Goal: Transaction & Acquisition: Purchase product/service

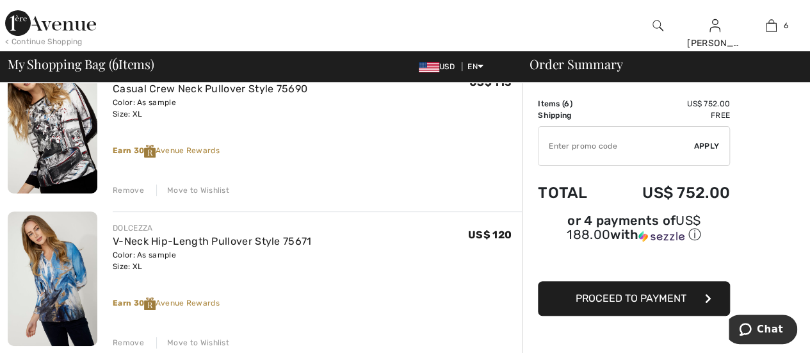
scroll to position [131, 0]
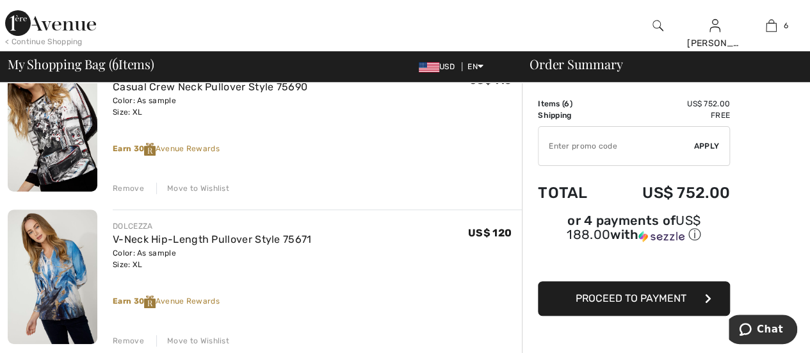
click at [193, 184] on div "Move to Wishlist" at bounding box center [192, 189] width 73 height 12
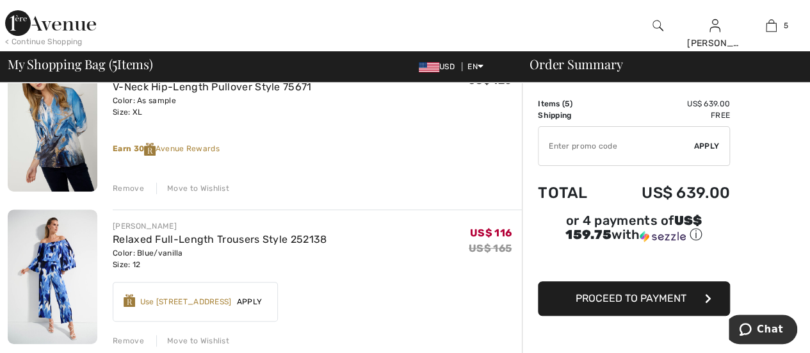
scroll to position [113, 0]
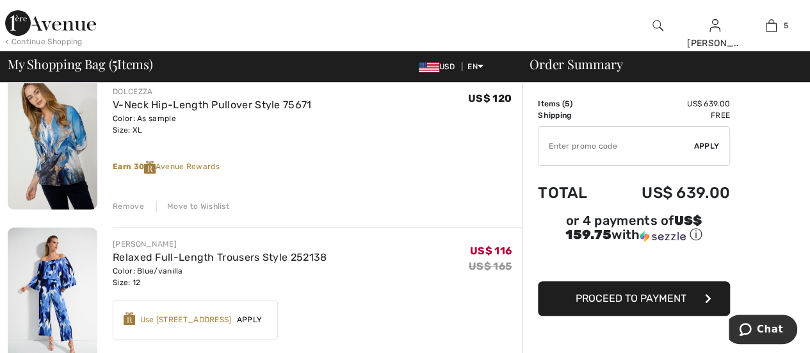
click at [195, 203] on div "Move to Wishlist" at bounding box center [192, 207] width 73 height 12
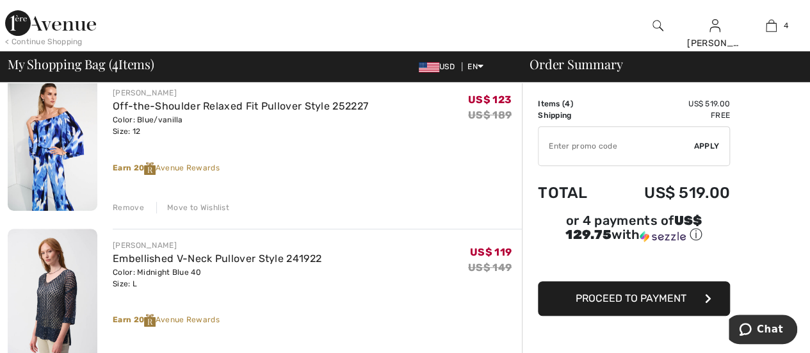
scroll to position [324, 0]
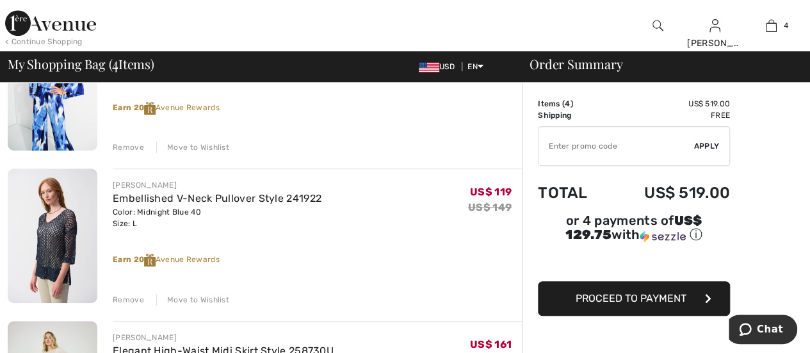
click at [179, 296] on div "Move to Wishlist" at bounding box center [192, 300] width 73 height 12
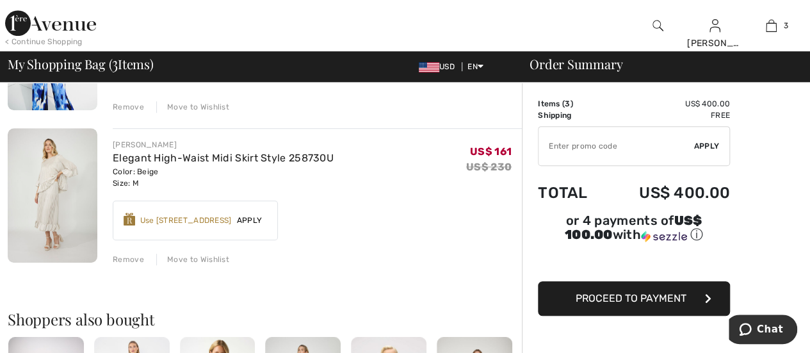
scroll to position [386, 0]
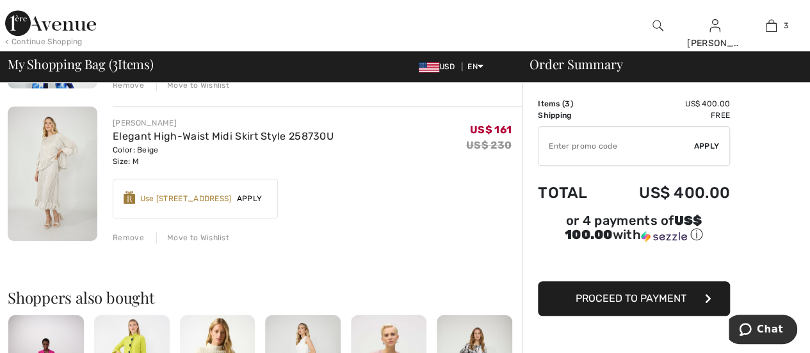
click at [204, 233] on div "Move to Wishlist" at bounding box center [192, 238] width 73 height 12
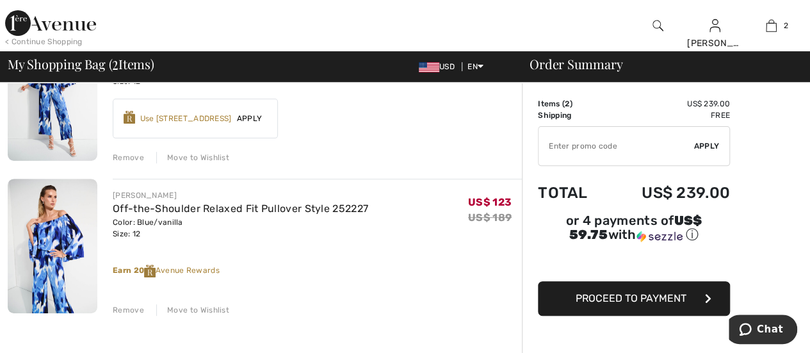
scroll to position [0, 0]
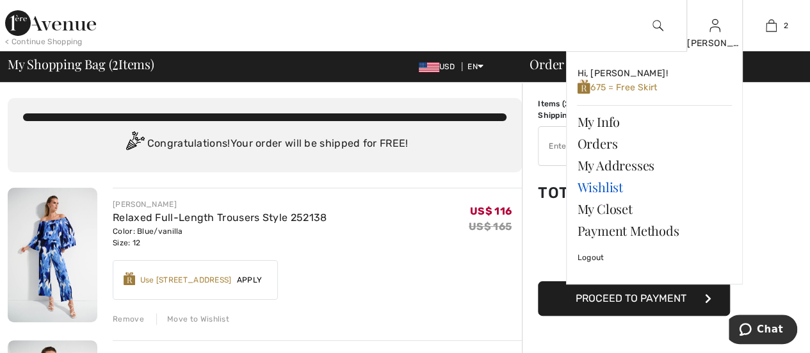
click at [601, 185] on link "Wishlist" at bounding box center [654, 187] width 155 height 22
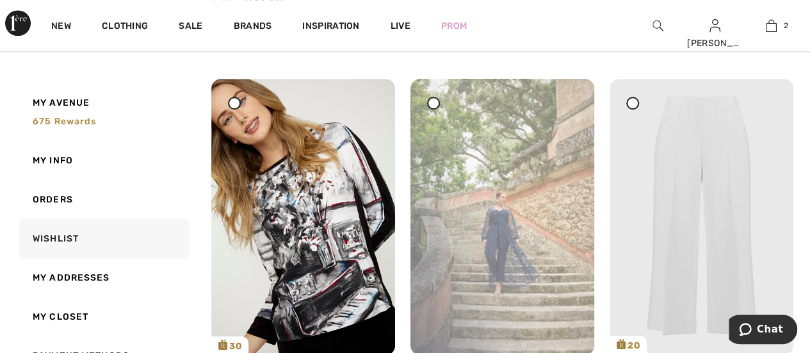
scroll to position [518, 0]
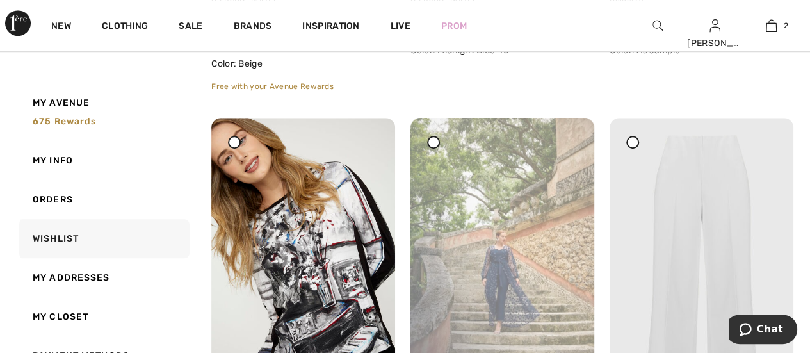
click at [430, 139] on div at bounding box center [433, 142] width 13 height 13
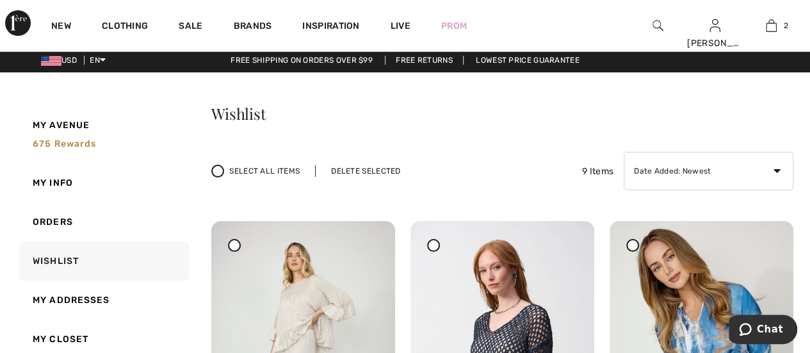
scroll to position [0, 0]
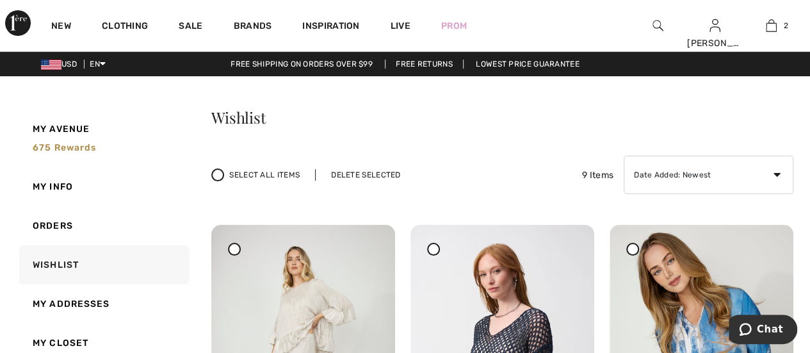
click at [374, 170] on div "Delete Selected" at bounding box center [365, 175] width 101 height 12
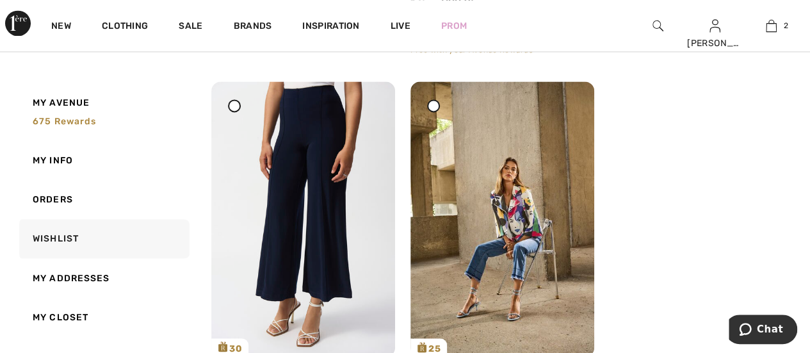
scroll to position [956, 0]
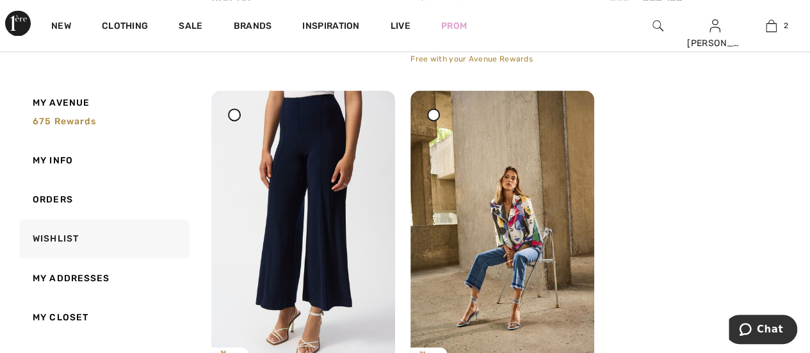
click at [434, 114] on icon at bounding box center [433, 113] width 5 height 5
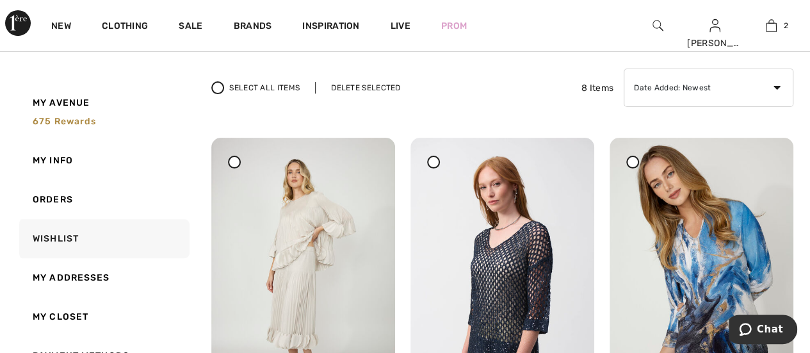
scroll to position [65, 0]
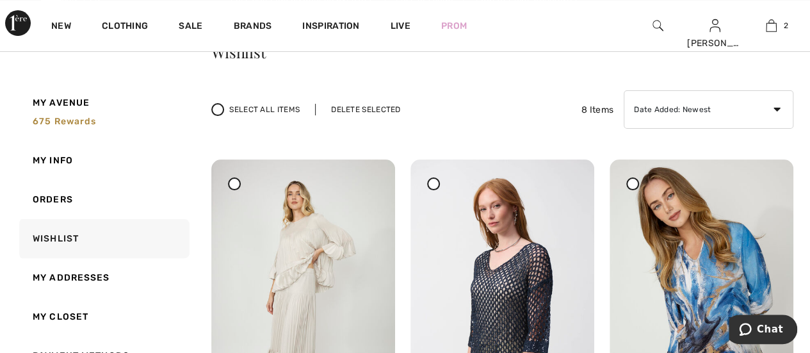
click at [352, 106] on div "Delete Selected" at bounding box center [365, 110] width 101 height 12
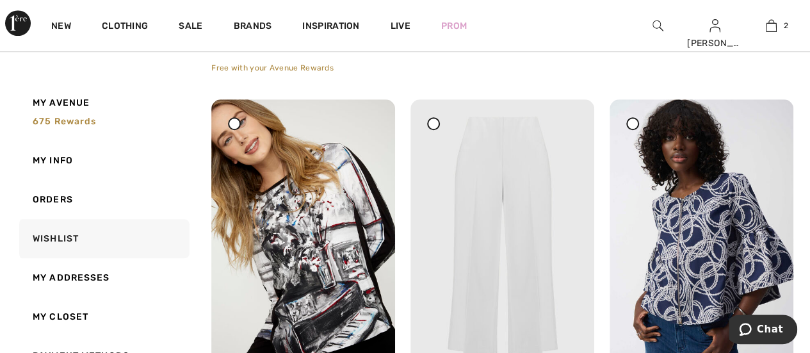
scroll to position [591, 0]
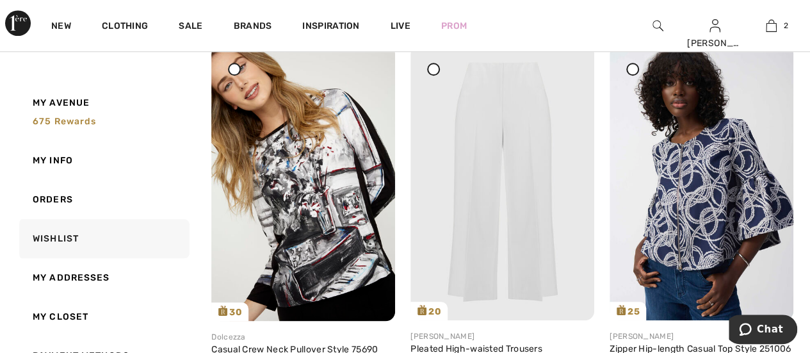
click at [633, 70] on icon at bounding box center [632, 69] width 5 height 5
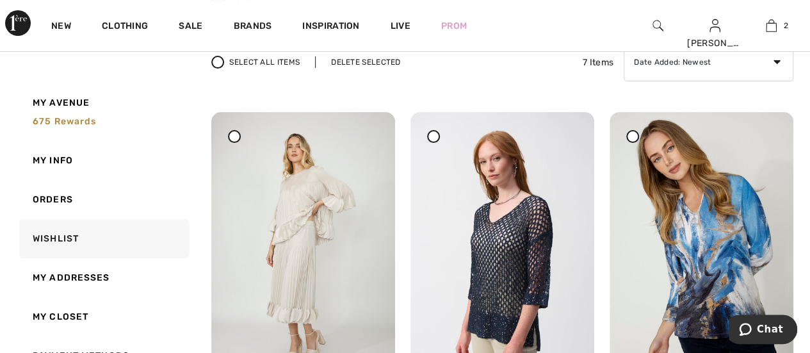
scroll to position [54, 0]
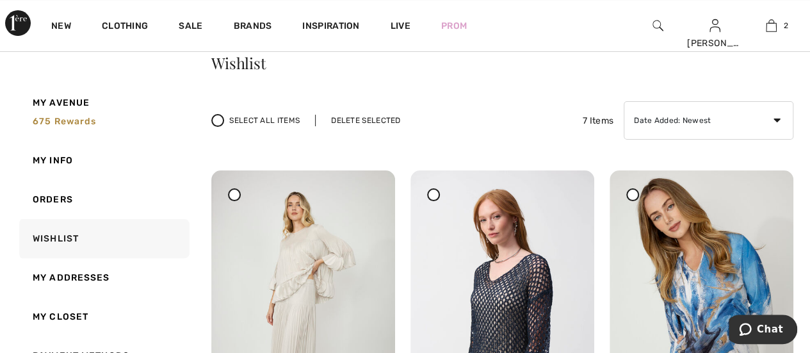
click at [358, 115] on div "Delete Selected" at bounding box center [365, 121] width 101 height 12
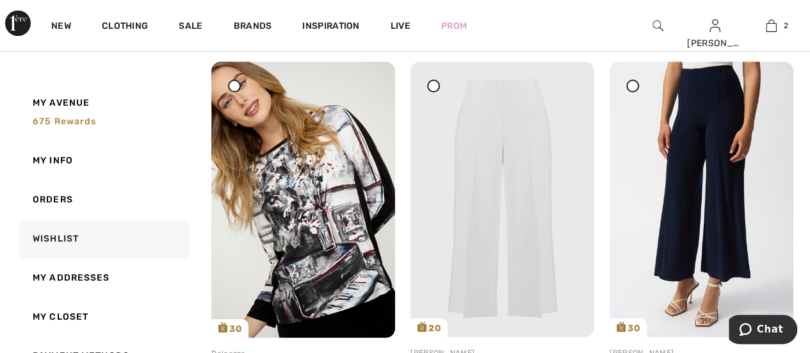
scroll to position [566, 0]
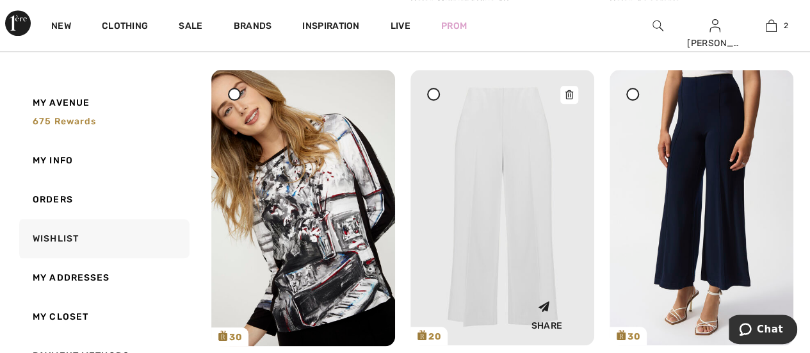
click at [495, 201] on img at bounding box center [503, 207] width 184 height 275
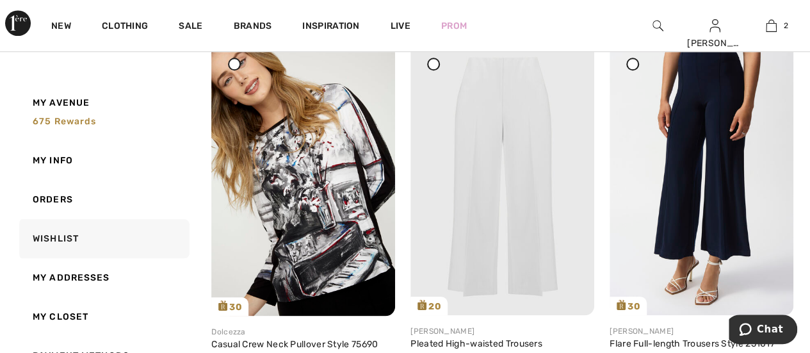
scroll to position [556, 0]
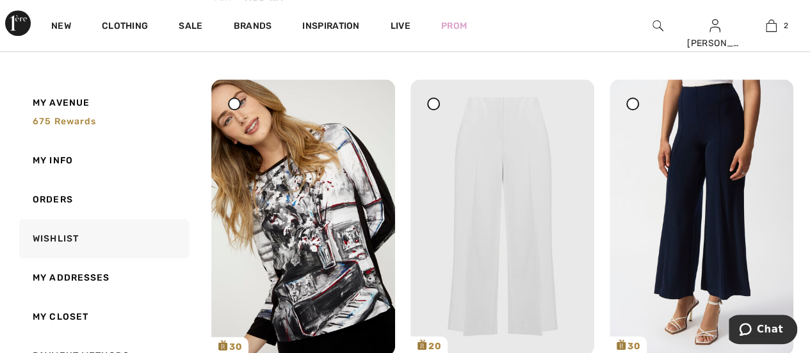
click at [434, 102] on icon at bounding box center [433, 103] width 5 height 5
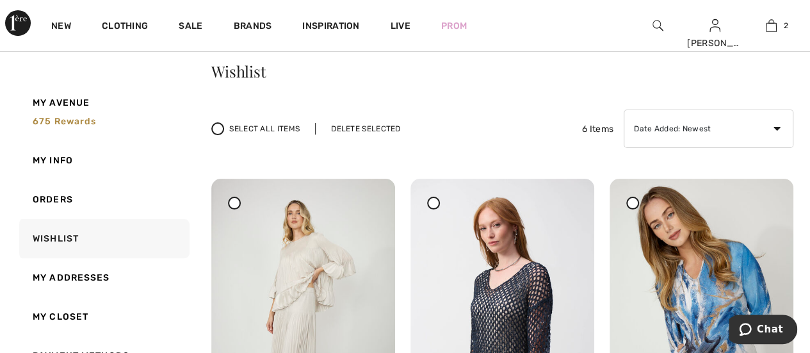
scroll to position [0, 0]
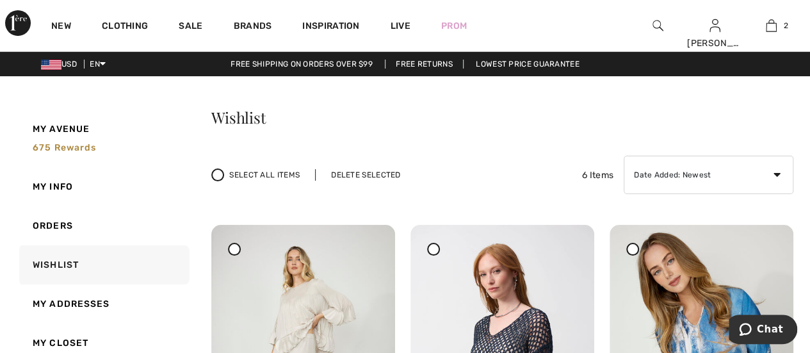
click at [375, 172] on div "Delete Selected" at bounding box center [365, 175] width 101 height 12
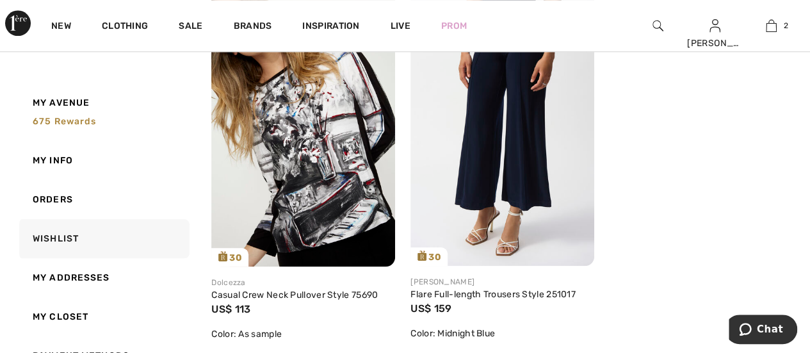
scroll to position [661, 0]
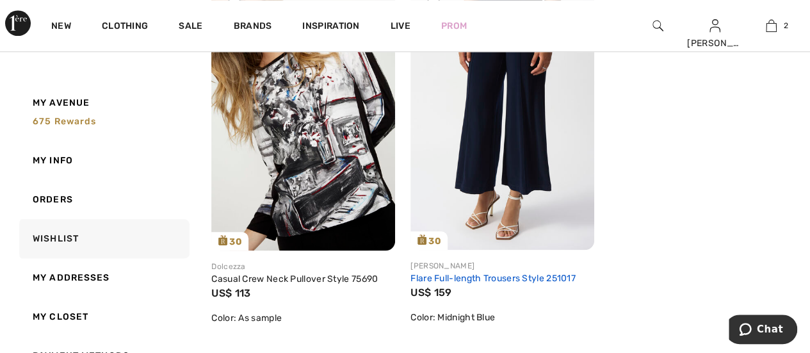
click at [510, 280] on link "Flare Full-length Trousers Style 251017" at bounding box center [493, 278] width 165 height 11
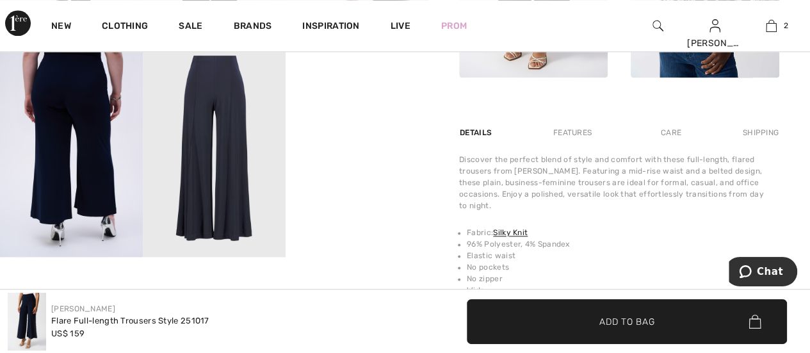
scroll to position [732, 0]
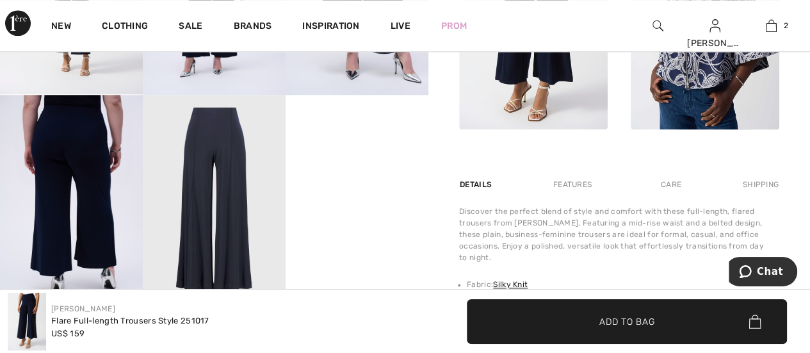
click at [219, 154] on img at bounding box center [214, 202] width 143 height 215
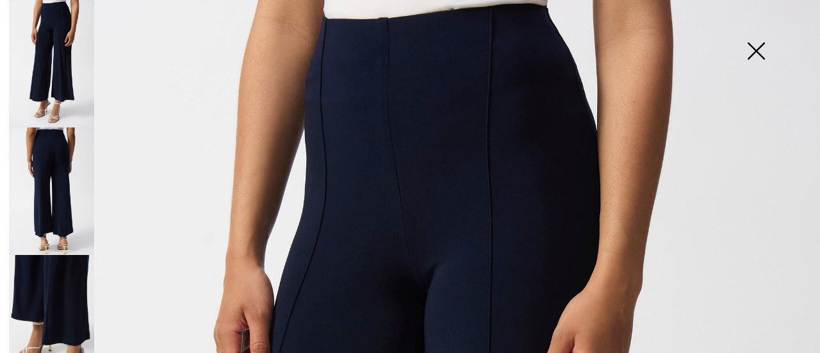
scroll to position [0, 0]
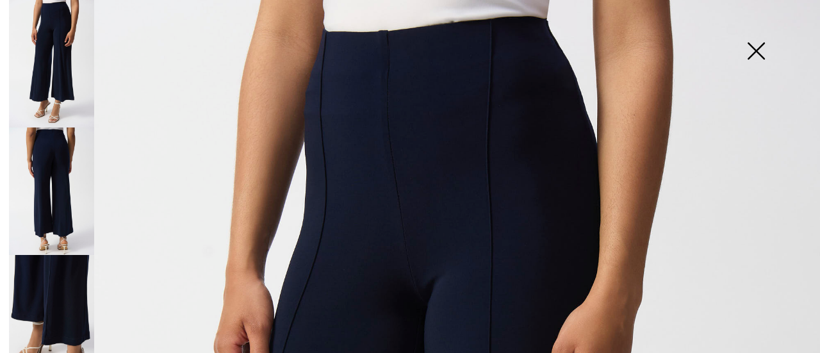
click at [749, 50] on img at bounding box center [756, 52] width 64 height 66
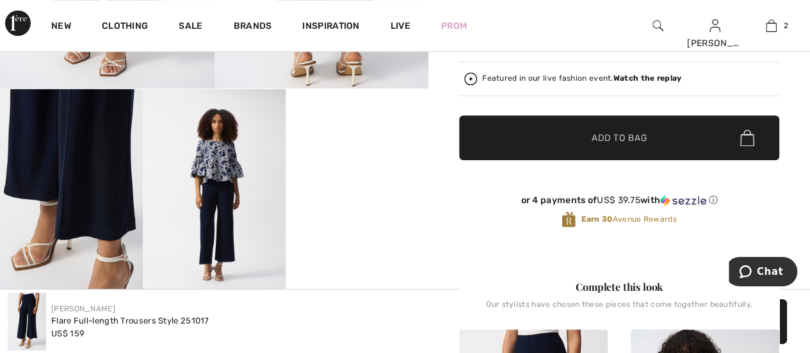
scroll to position [109, 0]
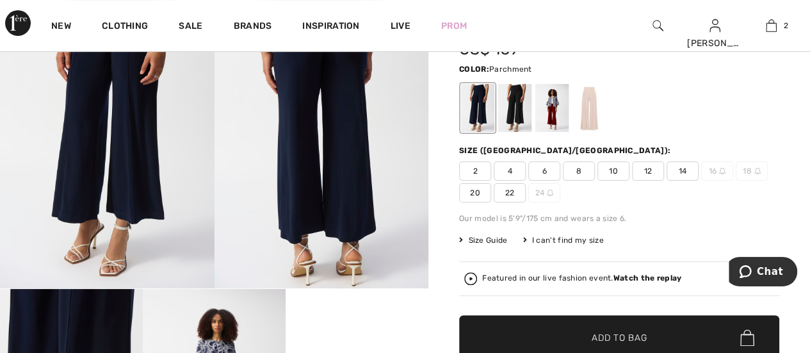
click at [591, 101] on div at bounding box center [589, 108] width 33 height 48
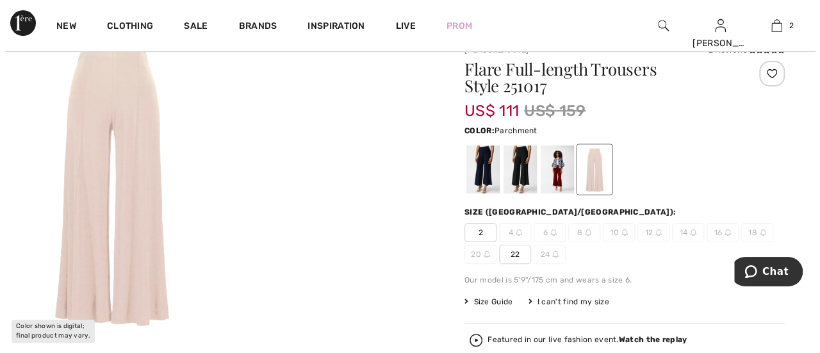
scroll to position [0, 0]
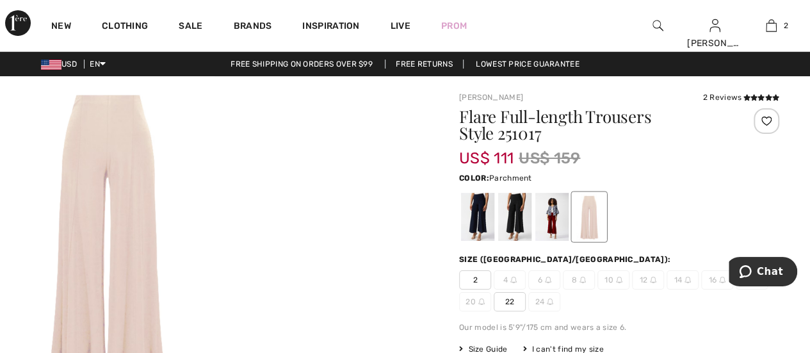
click at [117, 130] on img at bounding box center [107, 237] width 215 height 322
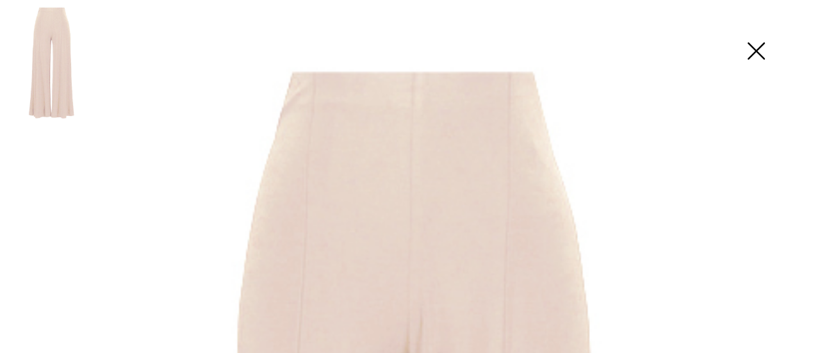
click at [753, 53] on img at bounding box center [756, 52] width 64 height 66
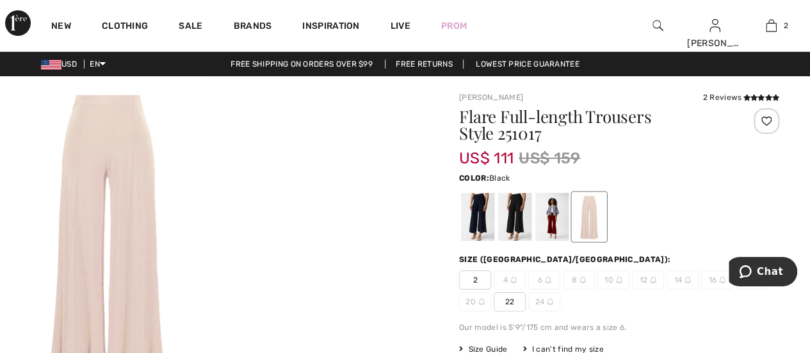
click at [510, 206] on div at bounding box center [514, 217] width 33 height 48
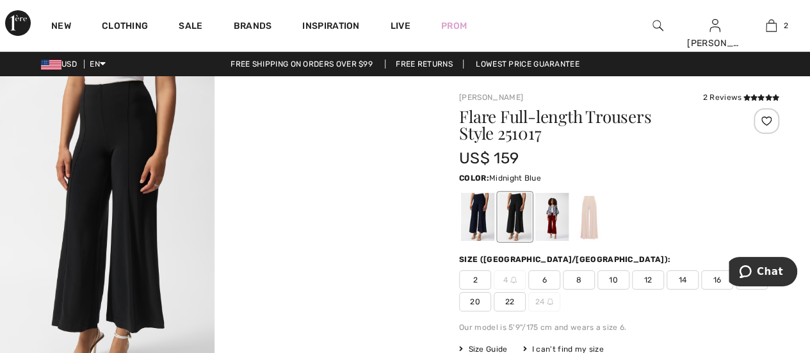
click at [473, 215] on div at bounding box center [477, 217] width 33 height 48
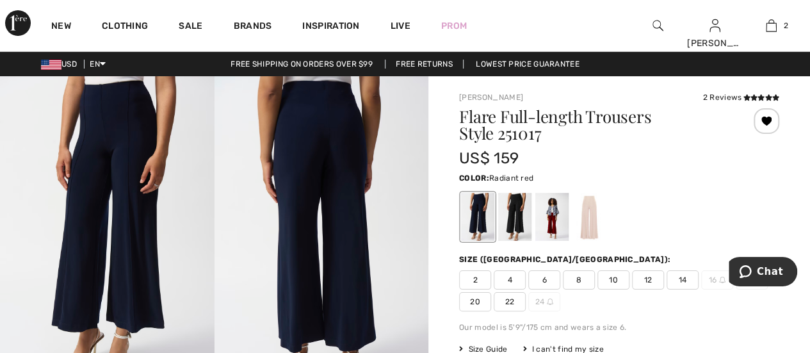
click at [555, 213] on div at bounding box center [552, 217] width 33 height 48
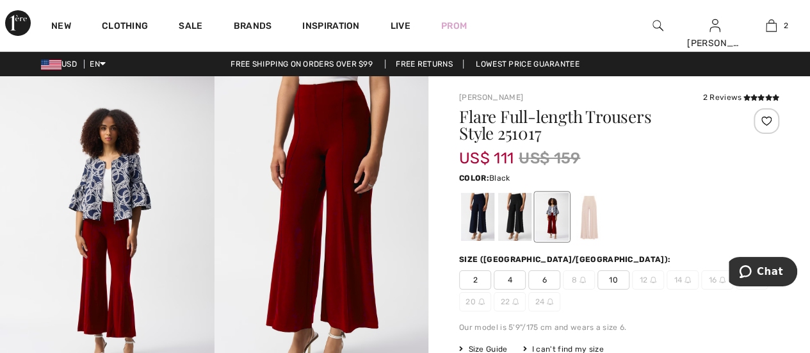
click at [519, 218] on div at bounding box center [514, 217] width 33 height 48
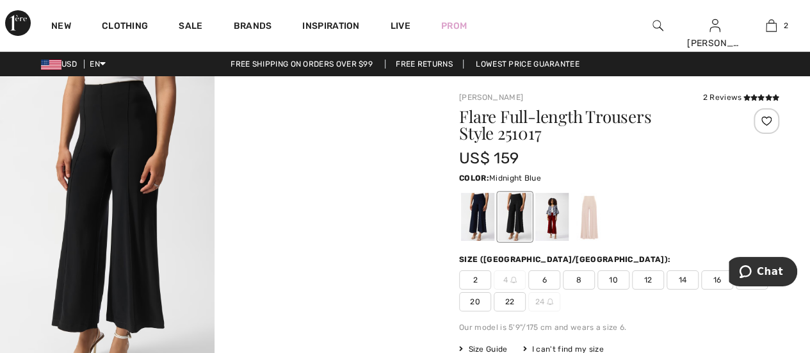
click at [473, 216] on div at bounding box center [477, 217] width 33 height 48
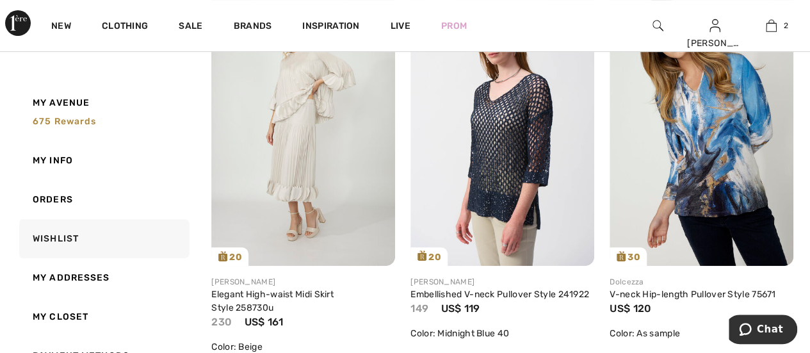
scroll to position [236, 0]
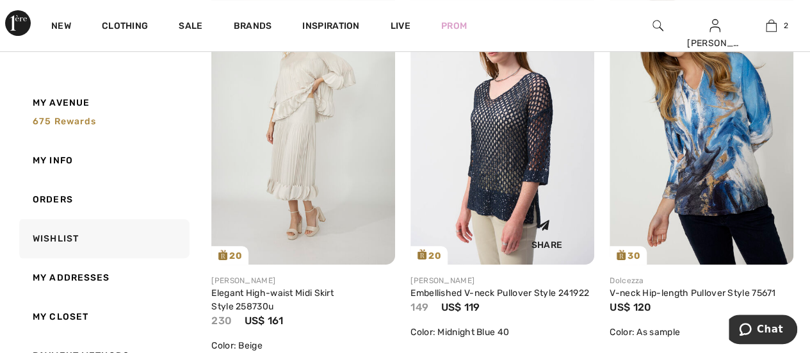
click at [488, 188] on img at bounding box center [503, 126] width 184 height 275
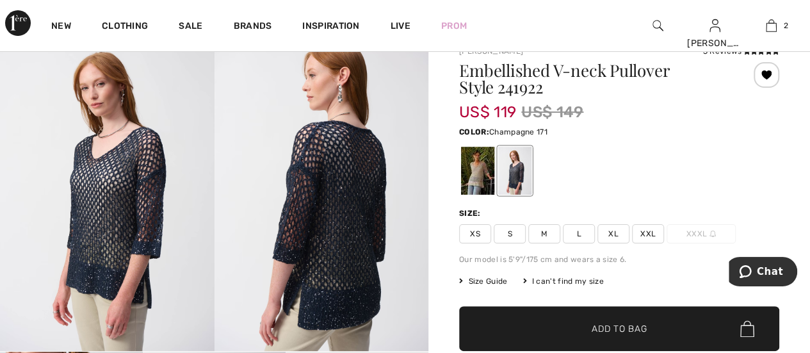
click at [471, 170] on div at bounding box center [477, 171] width 33 height 48
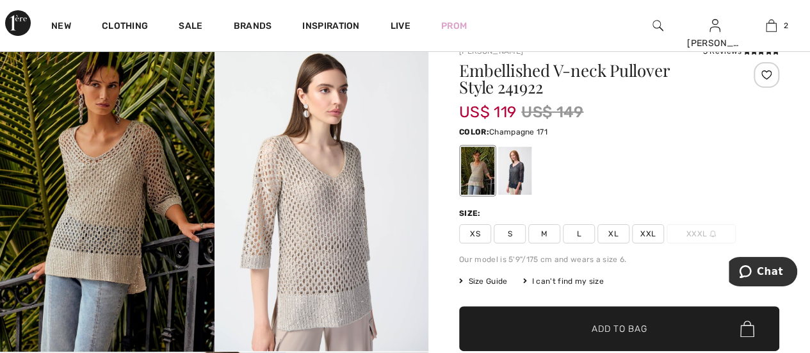
click at [120, 198] on img at bounding box center [107, 191] width 215 height 322
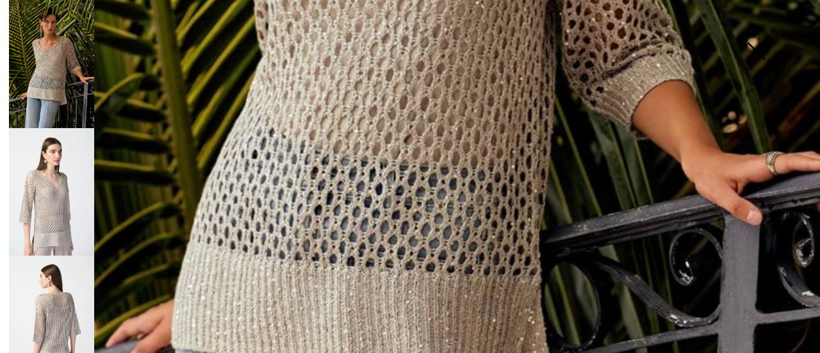
scroll to position [655, 0]
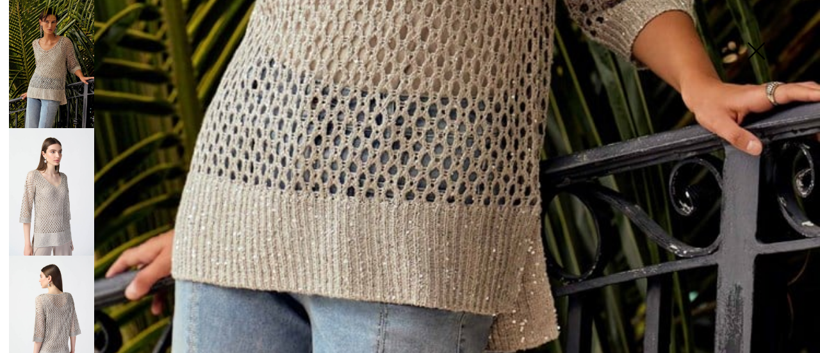
click at [47, 212] on img at bounding box center [51, 191] width 85 height 127
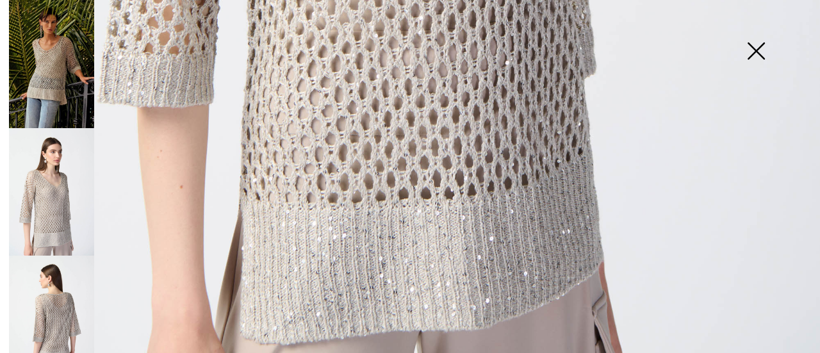
scroll to position [861, 0]
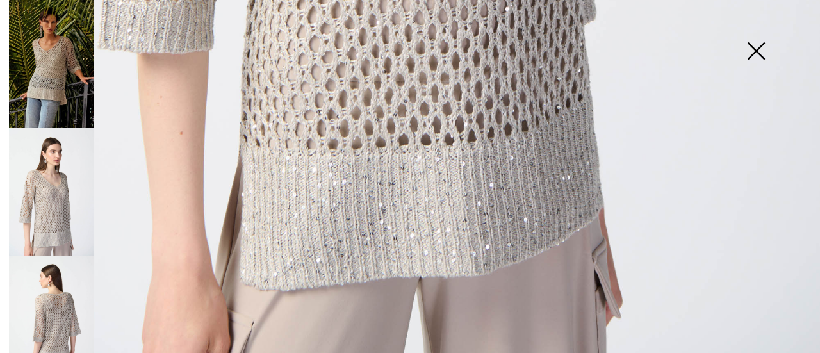
click at [42, 319] on img at bounding box center [51, 319] width 85 height 127
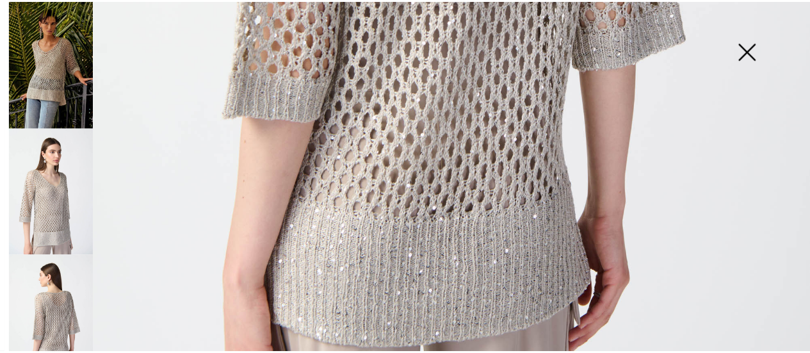
scroll to position [486, 0]
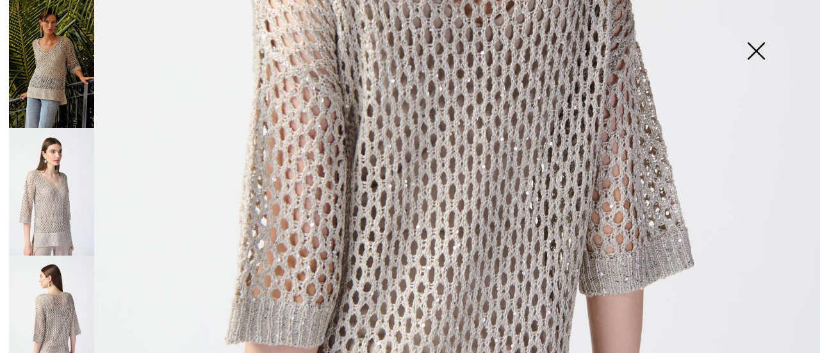
click at [755, 48] on img at bounding box center [756, 52] width 64 height 66
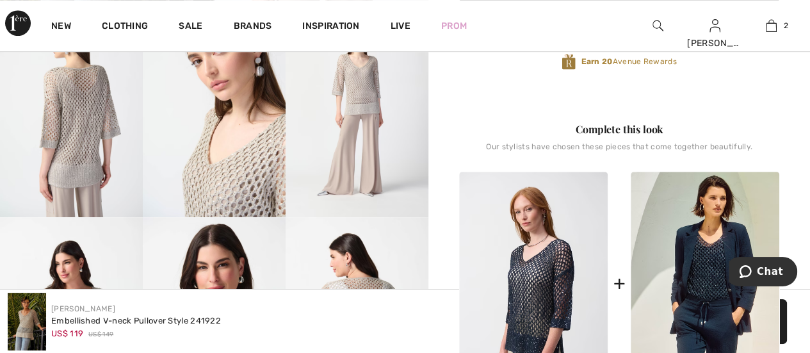
scroll to position [355, 0]
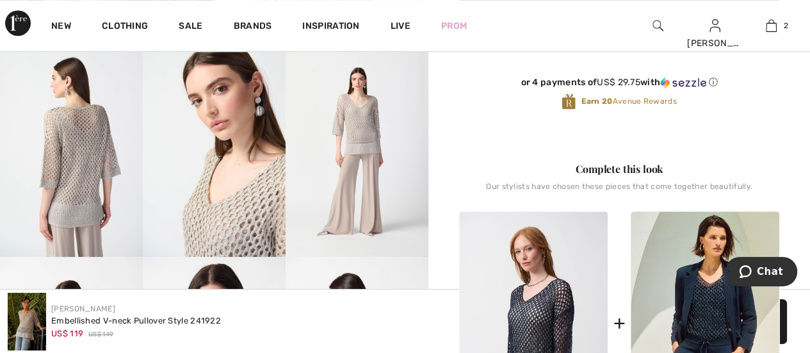
click at [361, 142] on img at bounding box center [357, 150] width 143 height 214
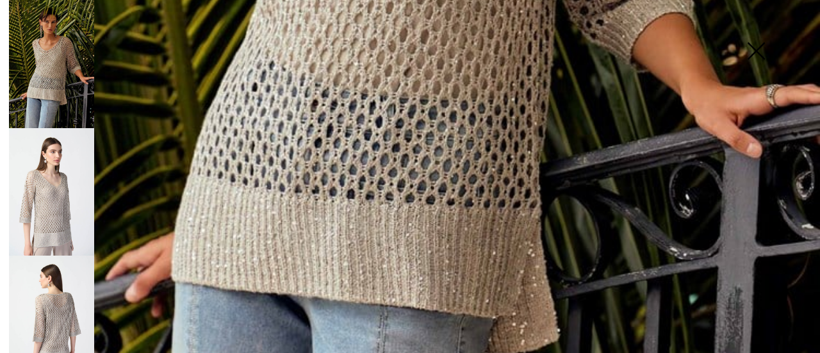
scroll to position [664, 0]
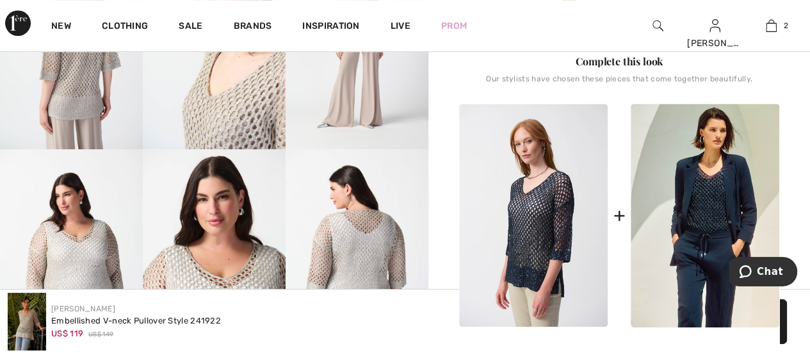
scroll to position [467, 0]
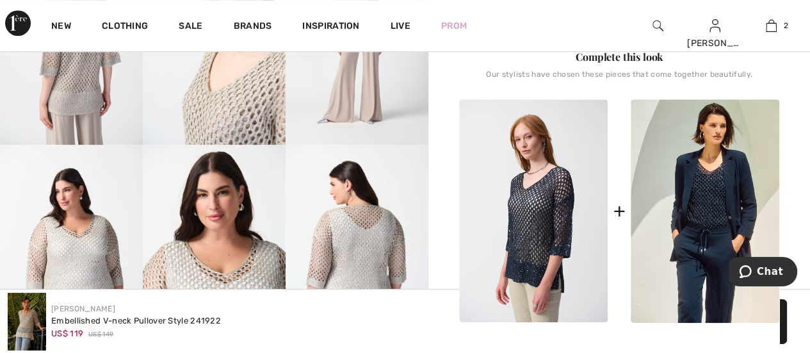
click at [59, 244] on img at bounding box center [71, 252] width 143 height 214
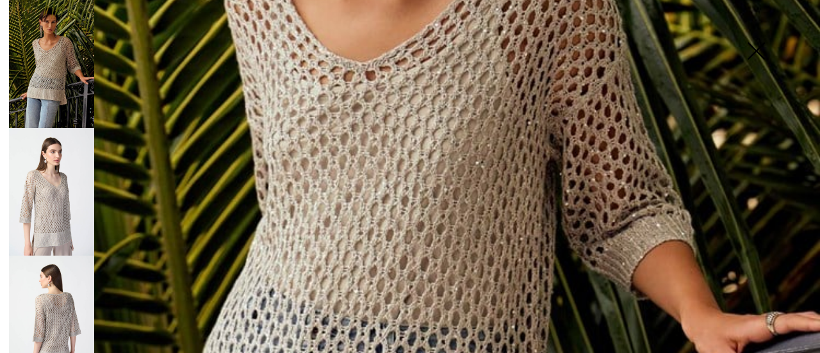
scroll to position [418, 0]
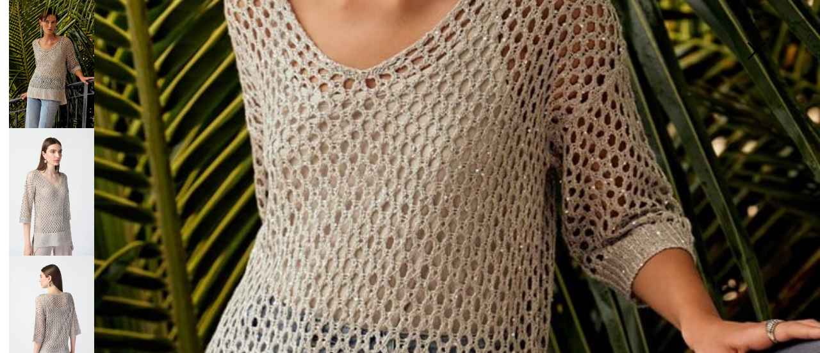
click at [497, 158] on img at bounding box center [410, 197] width 820 height 1230
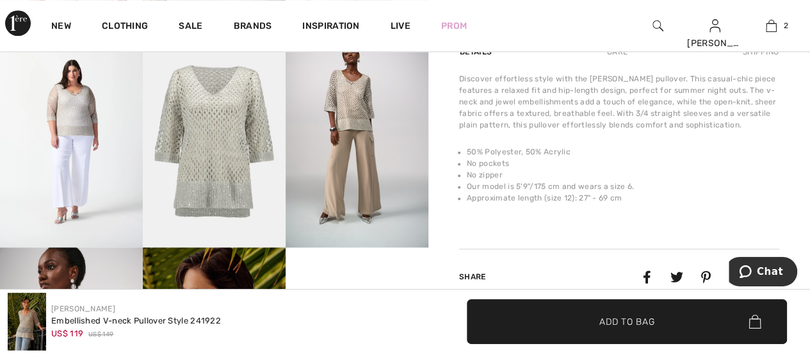
scroll to position [798, 0]
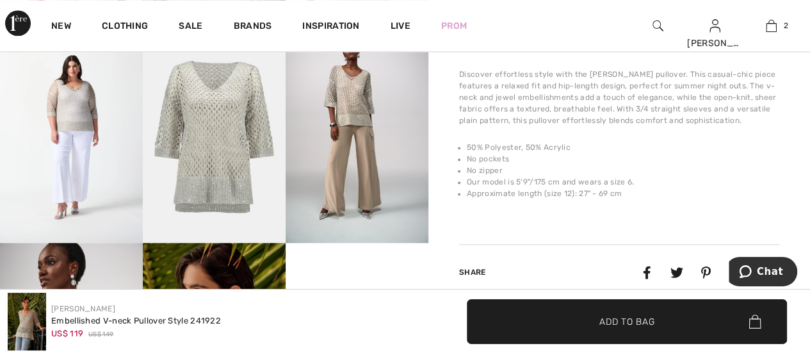
click at [195, 184] on img at bounding box center [214, 136] width 143 height 215
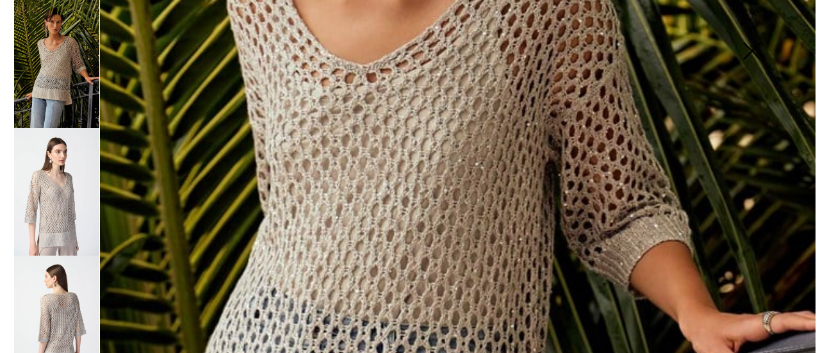
scroll to position [815, 0]
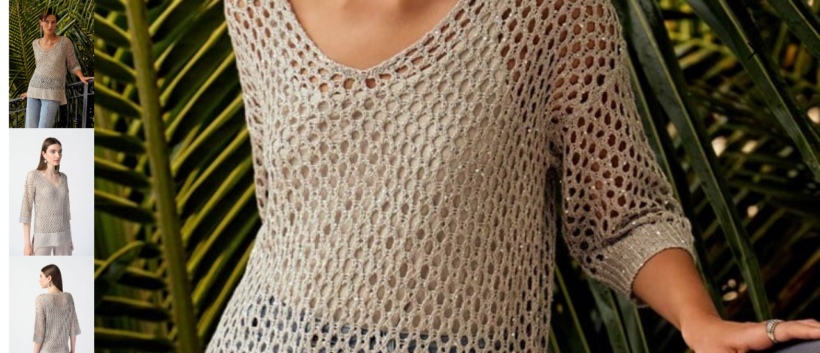
click at [69, 300] on img at bounding box center [51, 319] width 85 height 127
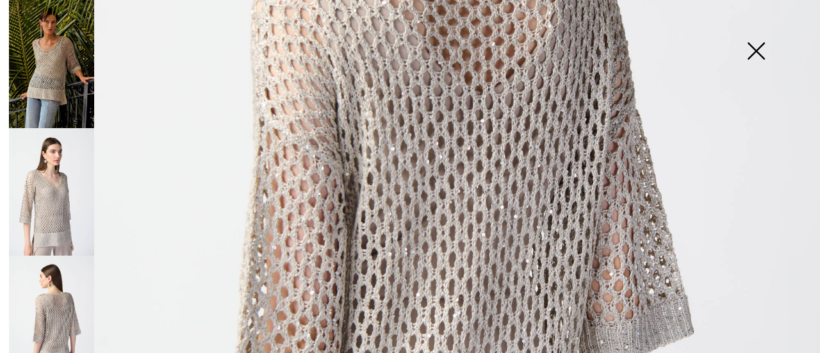
click at [54, 199] on img at bounding box center [51, 191] width 85 height 127
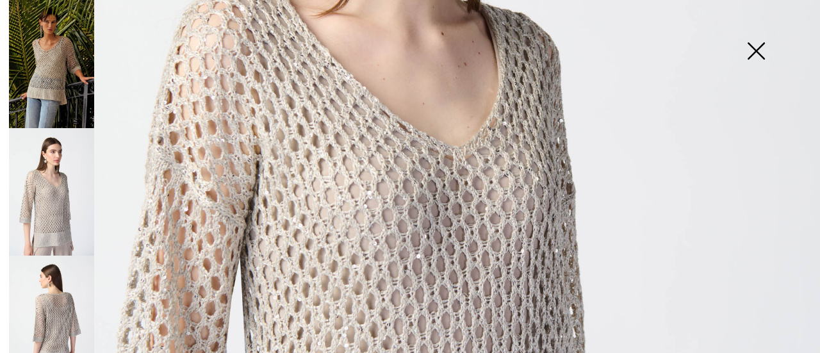
click at [759, 50] on img at bounding box center [756, 52] width 64 height 66
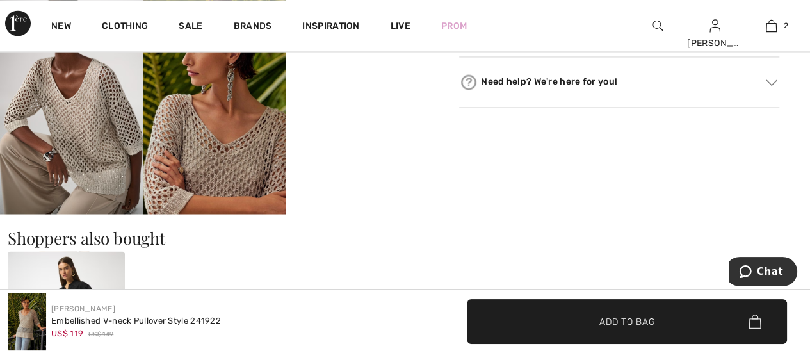
scroll to position [1063, 0]
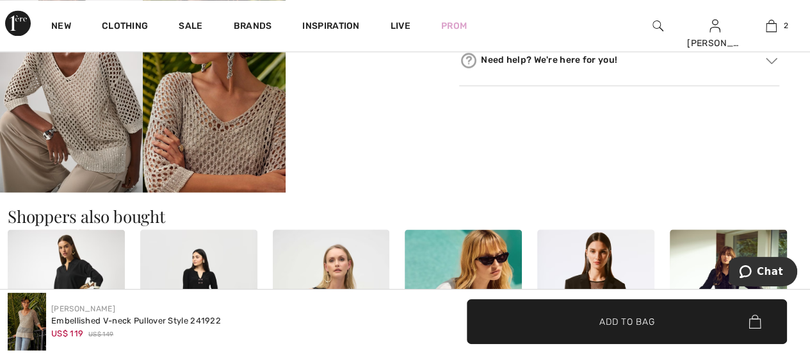
click at [207, 136] on img at bounding box center [214, 85] width 143 height 215
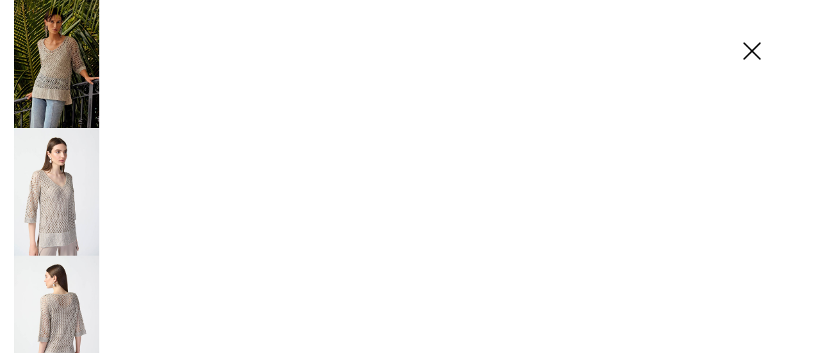
scroll to position [1085, 0]
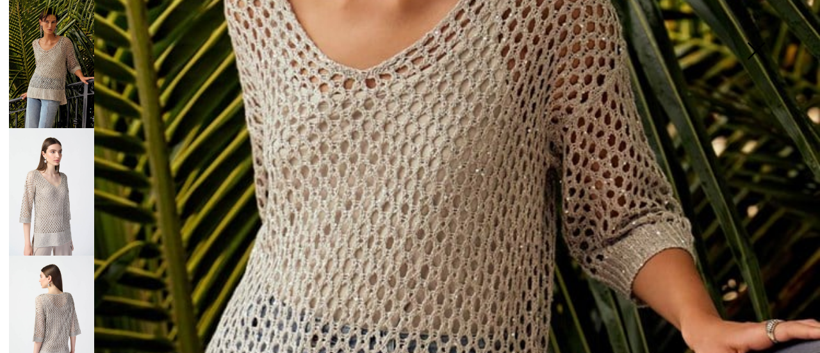
click at [465, 171] on img at bounding box center [410, 197] width 820 height 1230
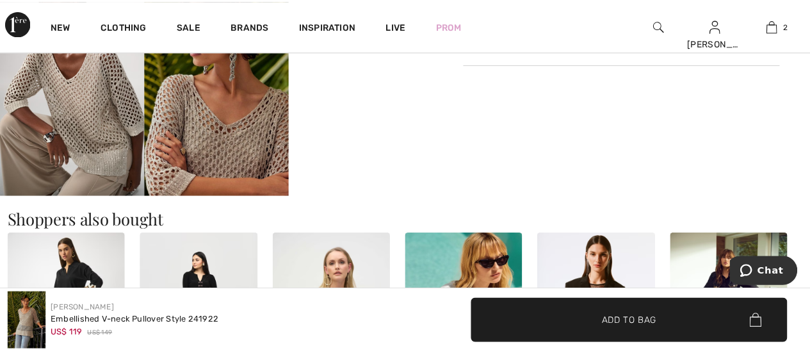
scroll to position [1063, 0]
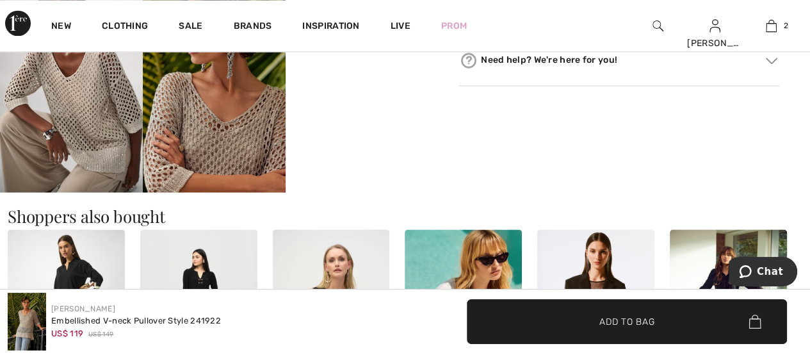
click at [193, 148] on img at bounding box center [214, 85] width 143 height 215
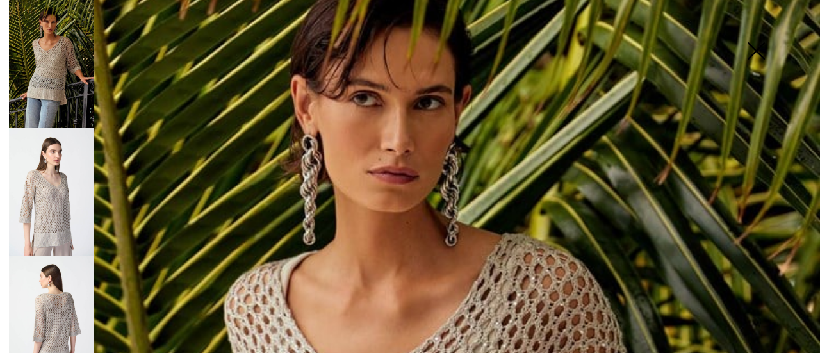
scroll to position [0, 0]
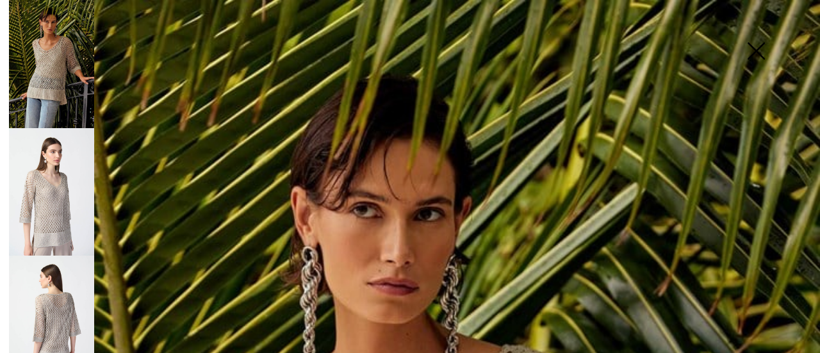
click at [750, 50] on img at bounding box center [756, 52] width 64 height 66
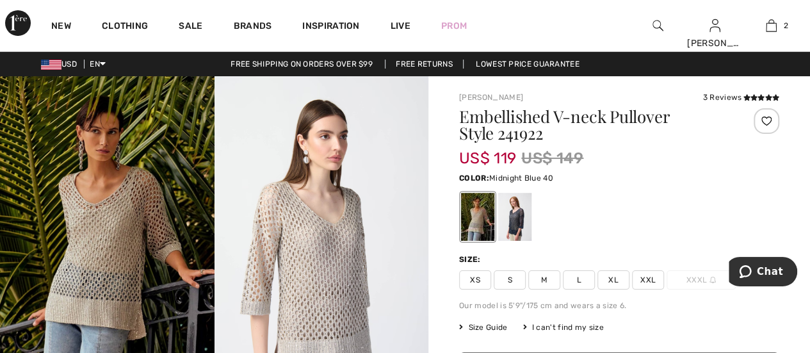
click at [516, 210] on div at bounding box center [514, 217] width 33 height 48
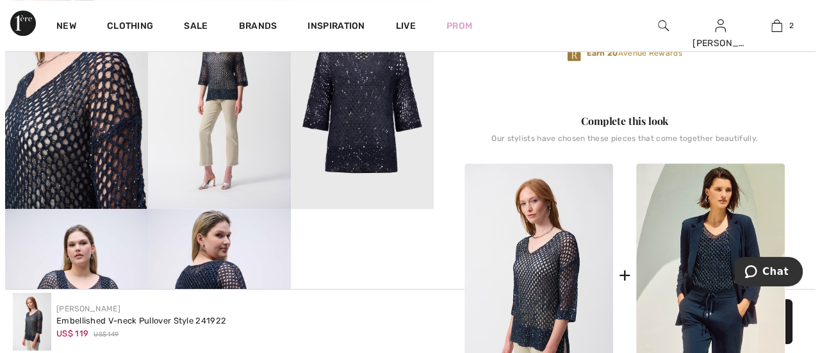
scroll to position [334, 0]
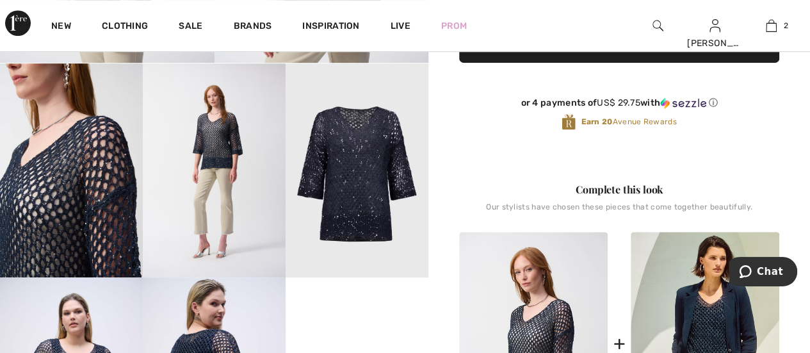
click at [345, 161] on img at bounding box center [357, 170] width 143 height 215
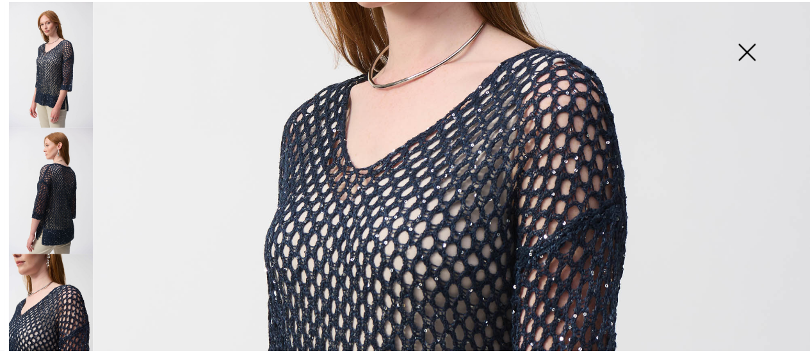
scroll to position [0, 0]
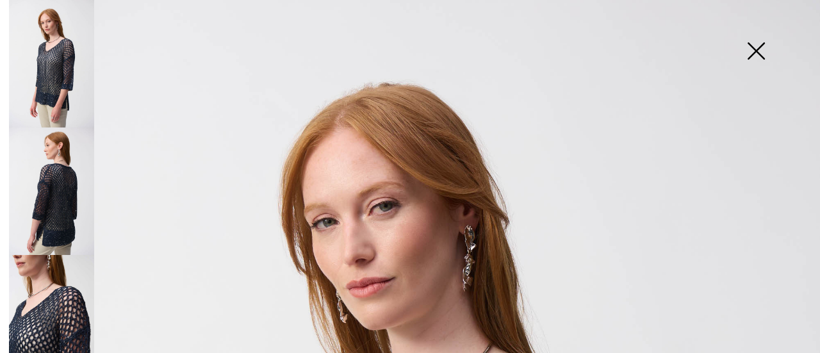
click at [752, 49] on img at bounding box center [756, 52] width 64 height 66
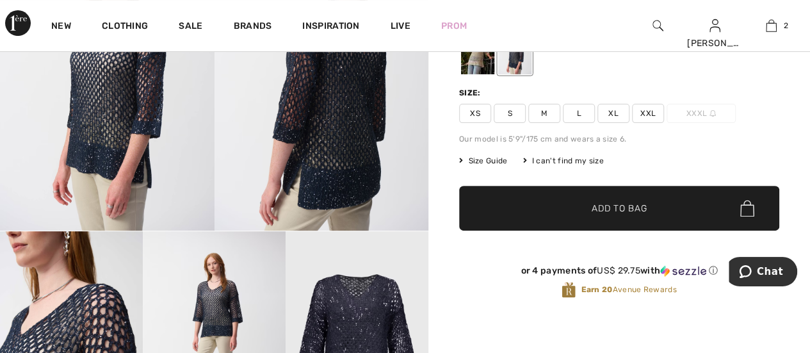
scroll to position [47, 0]
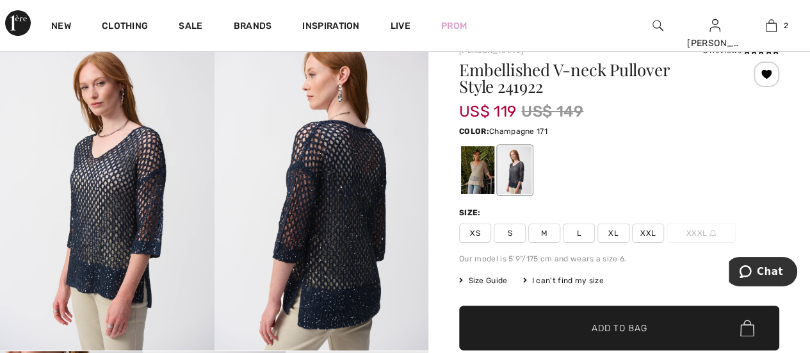
click at [481, 163] on div at bounding box center [477, 170] width 33 height 48
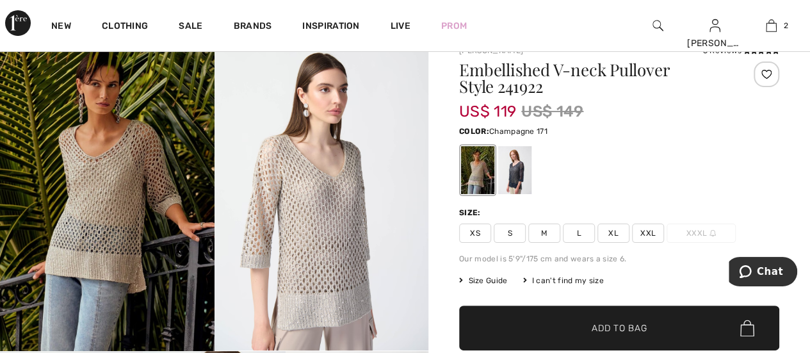
click at [575, 231] on span "L" at bounding box center [579, 233] width 32 height 19
click at [625, 329] on span "Add to Bag" at bounding box center [619, 328] width 55 height 13
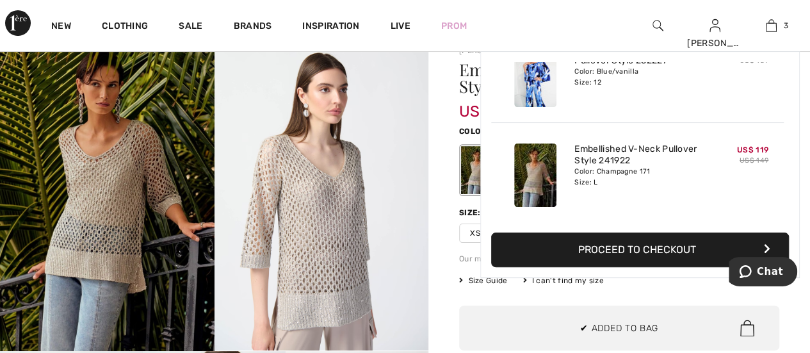
scroll to position [0, 0]
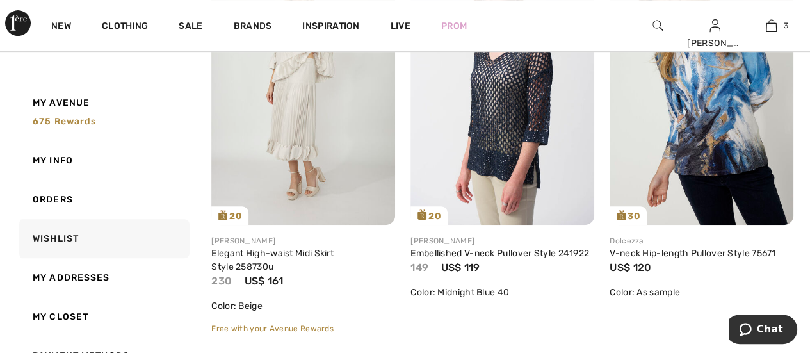
scroll to position [282, 0]
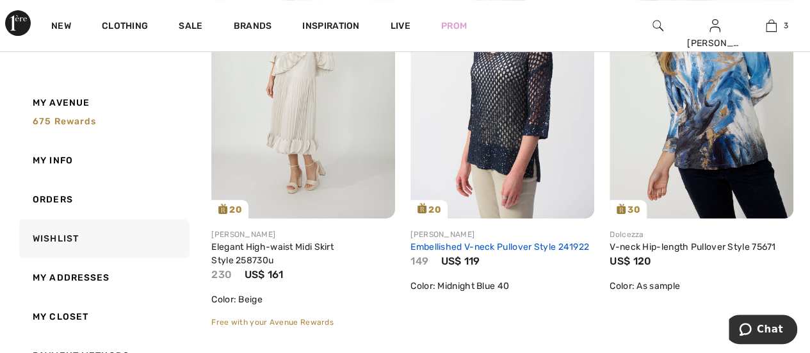
click at [460, 245] on link "Embellished V-neck Pullover Style 241922" at bounding box center [500, 247] width 179 height 11
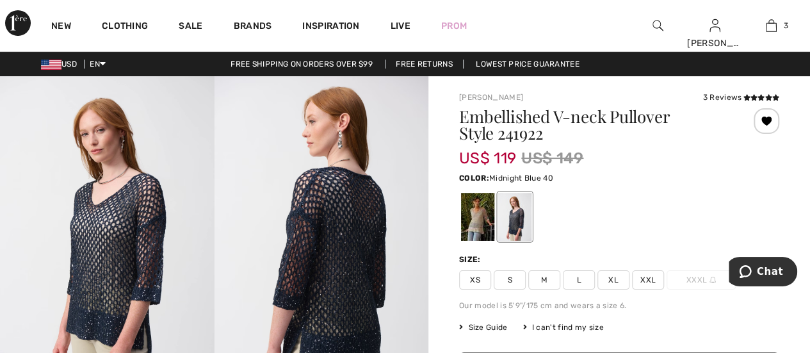
scroll to position [78, 0]
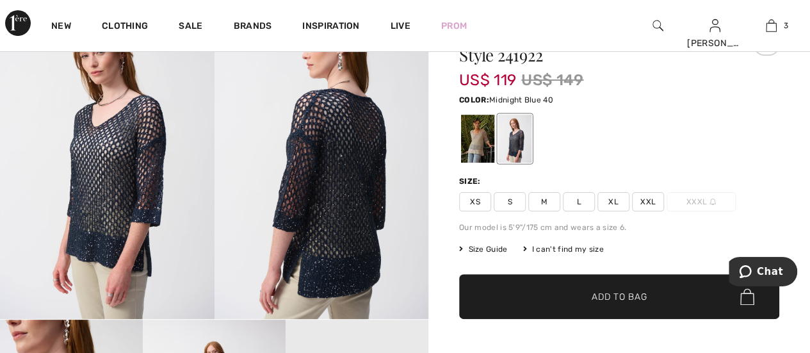
click at [577, 201] on span "L" at bounding box center [579, 201] width 32 height 19
click at [611, 295] on span "Add to Bag" at bounding box center [619, 296] width 55 height 13
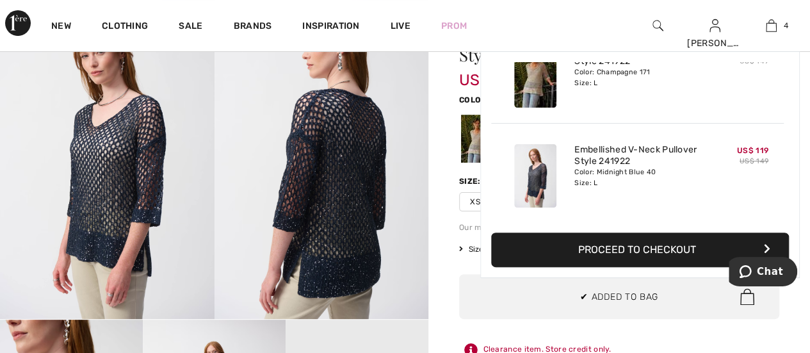
scroll to position [0, 0]
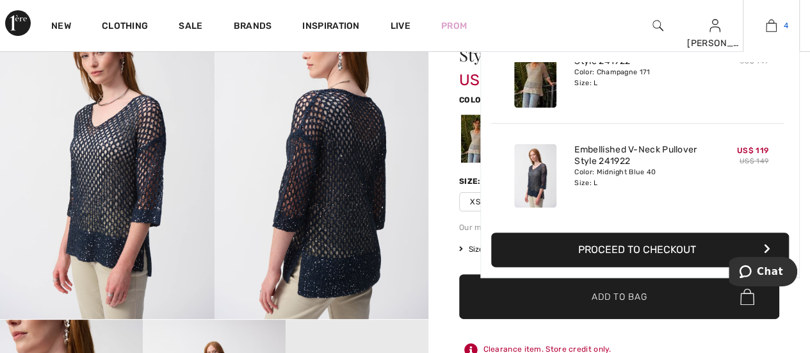
click at [774, 24] on img at bounding box center [771, 25] width 11 height 15
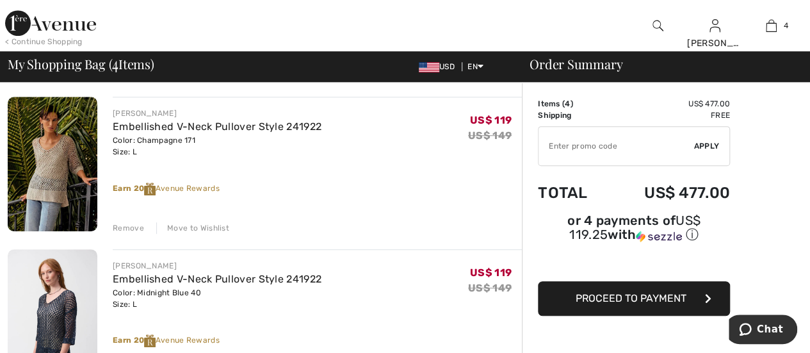
scroll to position [405, 0]
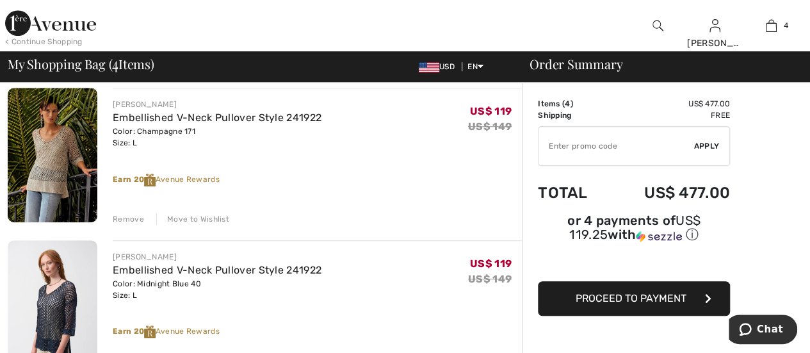
click at [201, 219] on div "Move to Wishlist" at bounding box center [192, 219] width 73 height 12
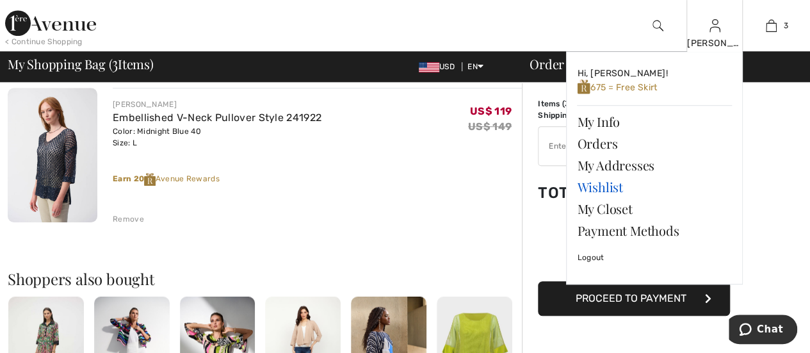
click at [597, 188] on link "Wishlist" at bounding box center [654, 187] width 155 height 22
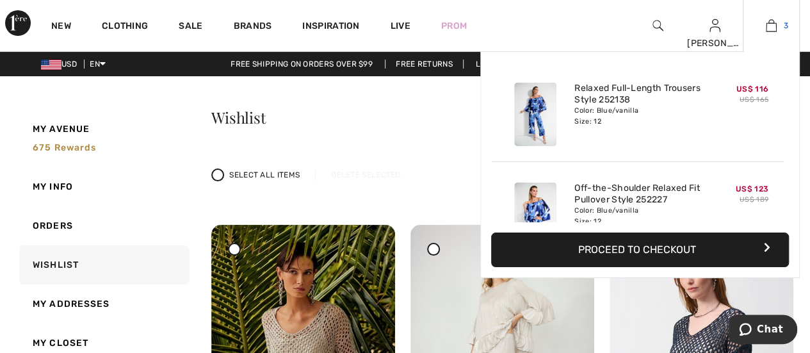
click at [778, 29] on link "3" at bounding box center [772, 25] width 56 height 15
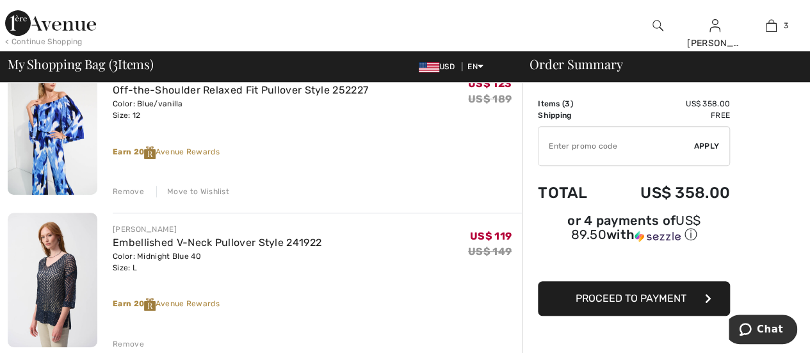
scroll to position [289, 0]
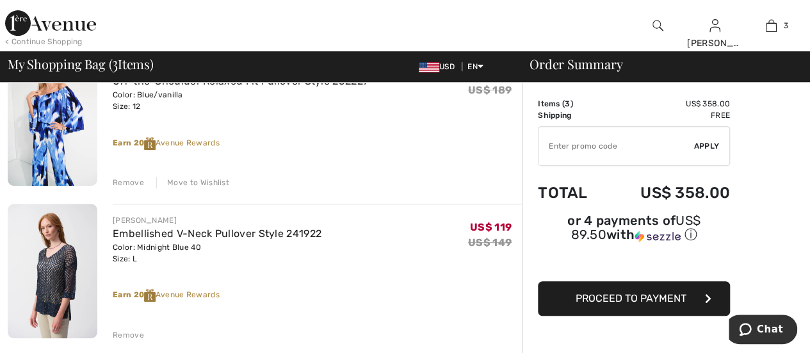
click at [126, 336] on div "Remove" at bounding box center [128, 335] width 31 height 12
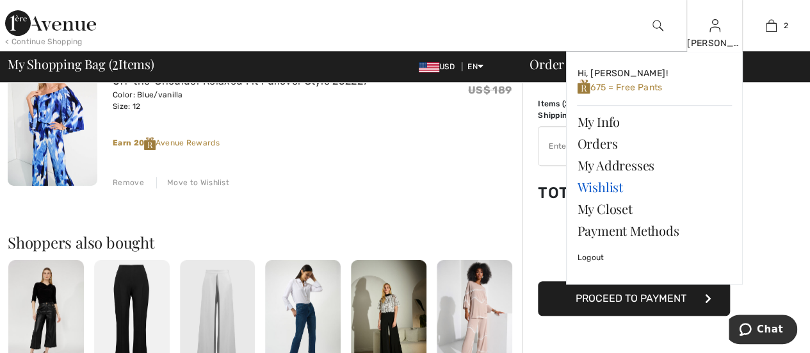
click at [608, 187] on link "Wishlist" at bounding box center [654, 187] width 155 height 22
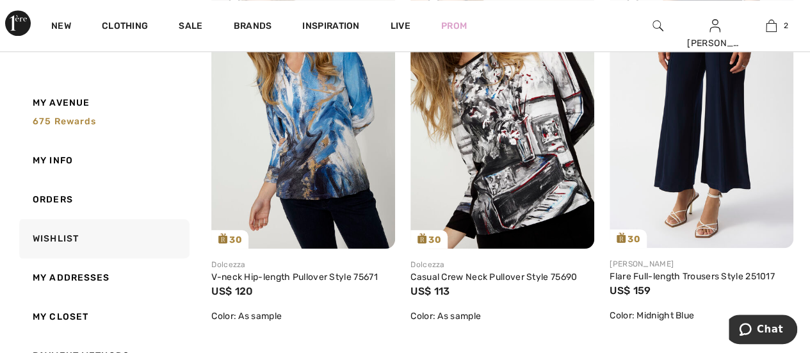
scroll to position [637, 0]
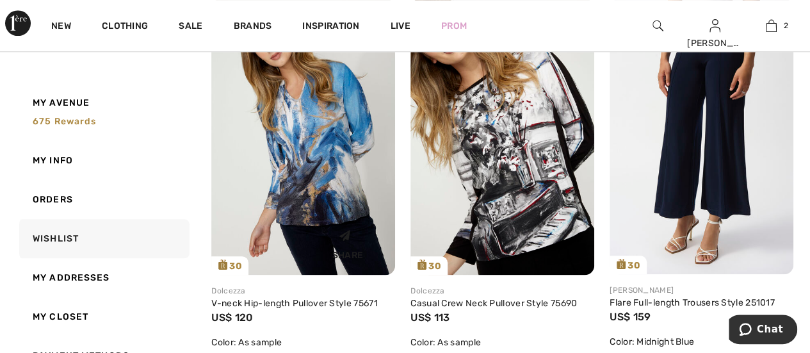
click at [307, 181] on img at bounding box center [303, 136] width 184 height 275
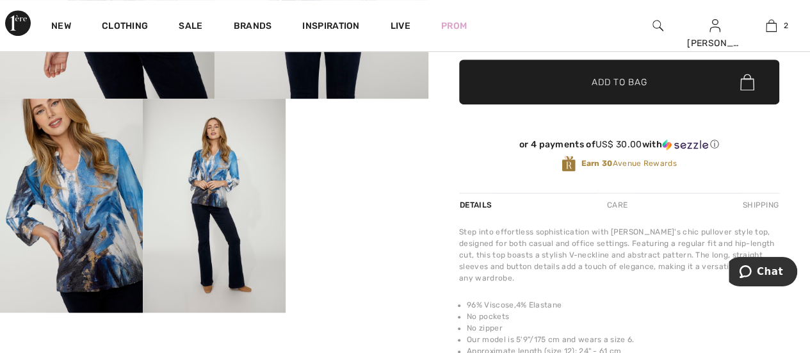
scroll to position [374, 0]
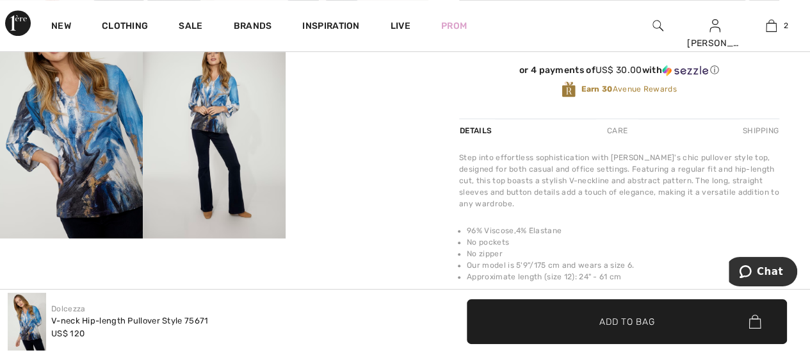
click at [361, 96] on video "Your browser does not support the video tag." at bounding box center [357, 60] width 143 height 72
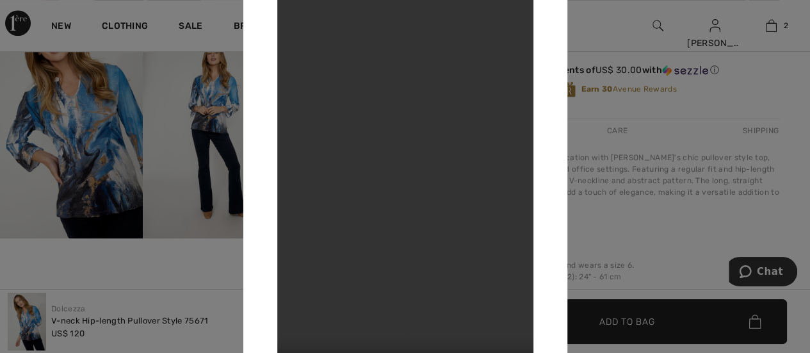
click at [136, 264] on div at bounding box center [405, 176] width 810 height 353
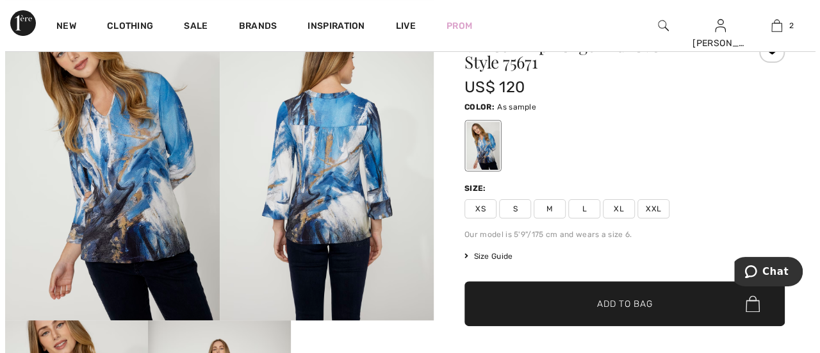
scroll to position [71, 0]
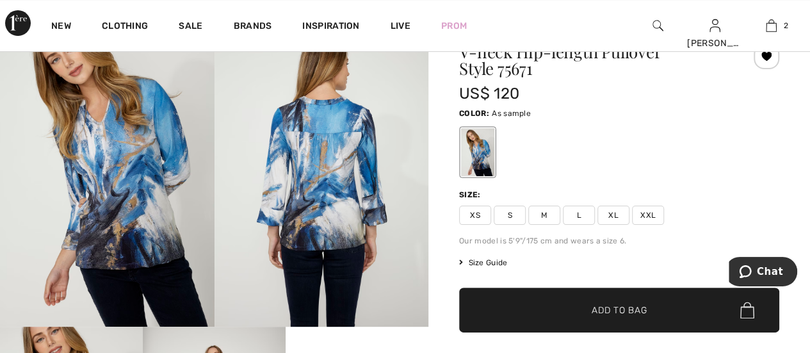
click at [320, 186] on img at bounding box center [322, 166] width 215 height 322
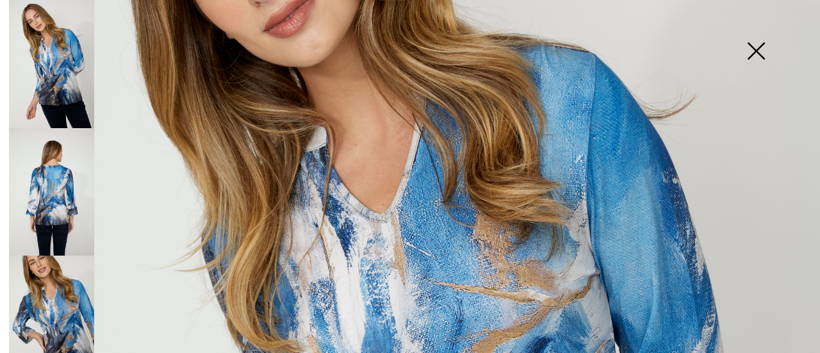
scroll to position [226, 0]
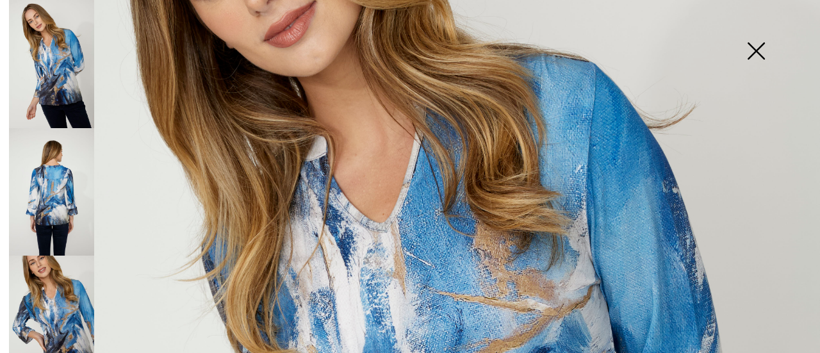
click at [49, 195] on img at bounding box center [51, 192] width 85 height 128
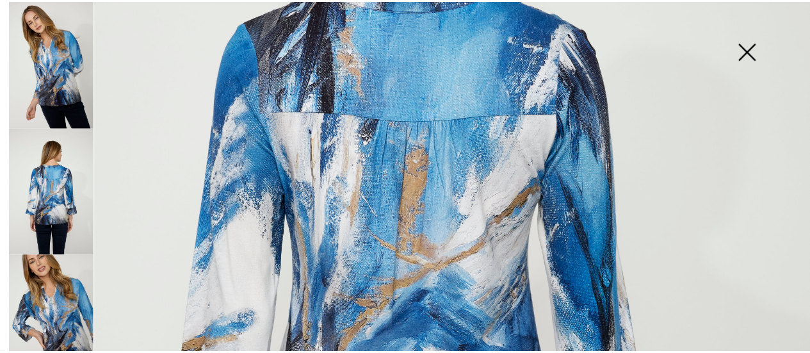
scroll to position [0, 0]
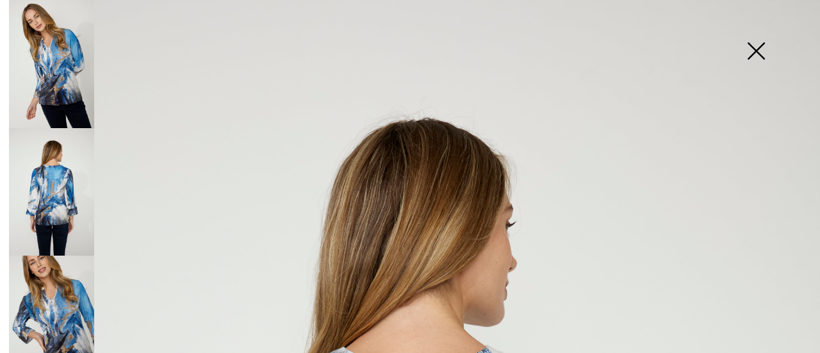
click at [757, 52] on img at bounding box center [756, 52] width 64 height 66
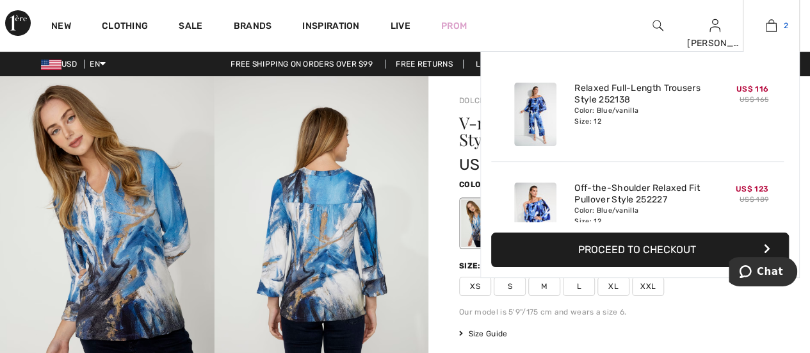
click at [777, 24] on img at bounding box center [771, 25] width 11 height 15
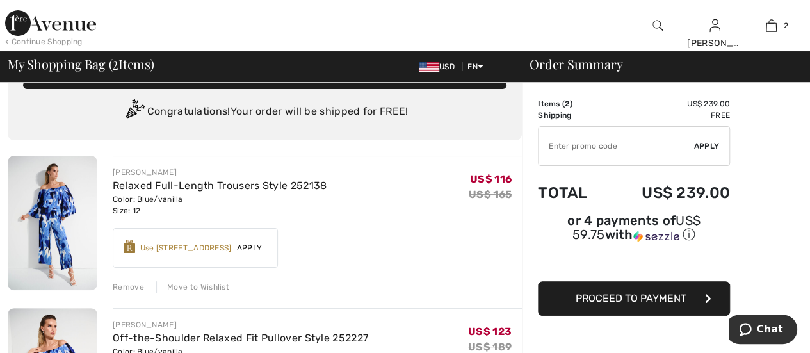
scroll to position [65, 0]
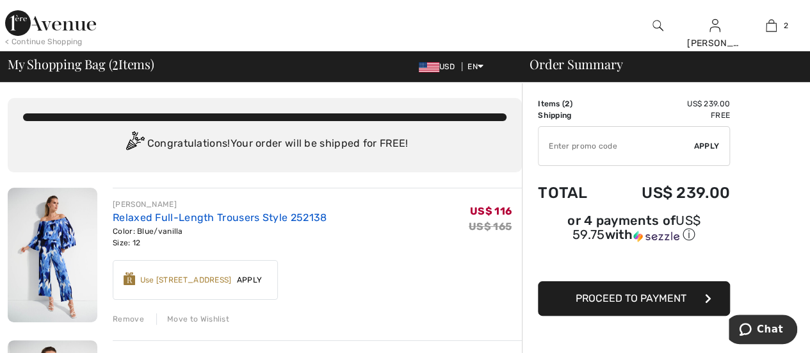
click at [196, 218] on link "Relaxed Full-Length Trousers Style 252138" at bounding box center [220, 217] width 214 height 12
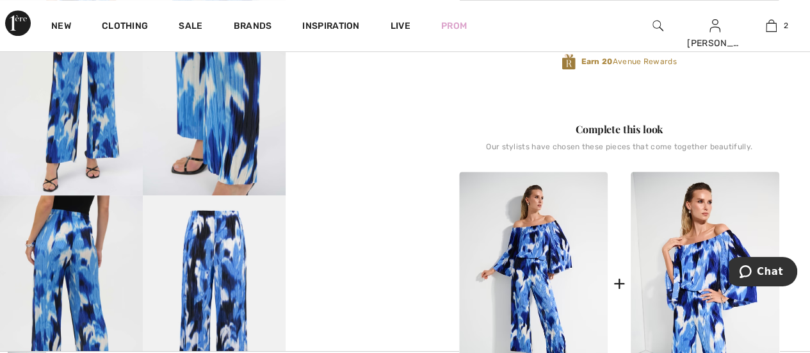
scroll to position [420, 0]
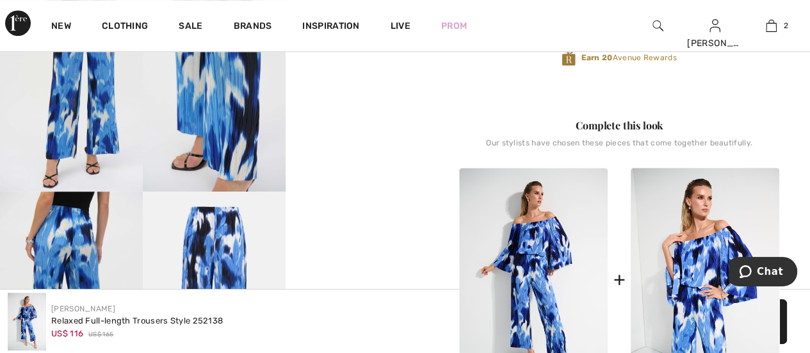
click at [78, 231] on img at bounding box center [71, 299] width 143 height 214
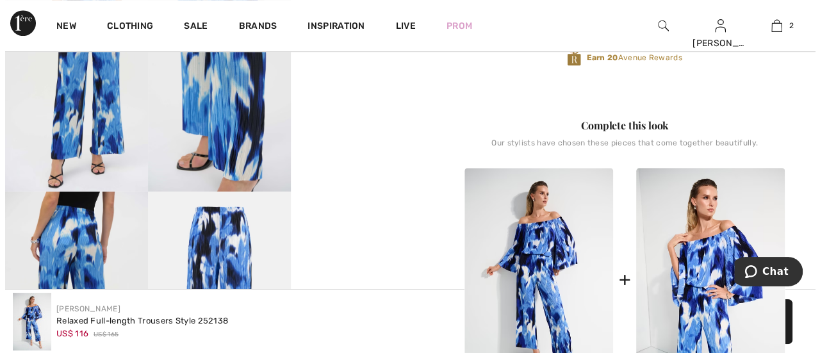
scroll to position [428, 0]
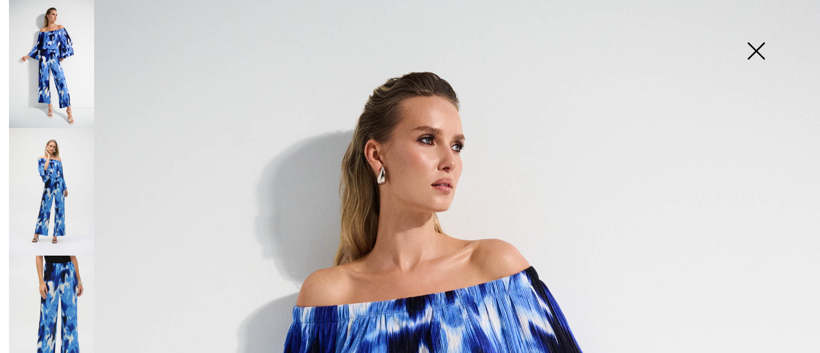
click at [57, 262] on img at bounding box center [51, 319] width 85 height 127
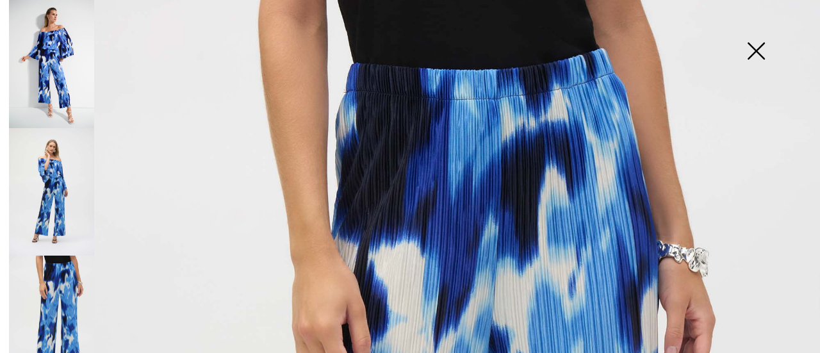
scroll to position [0, 0]
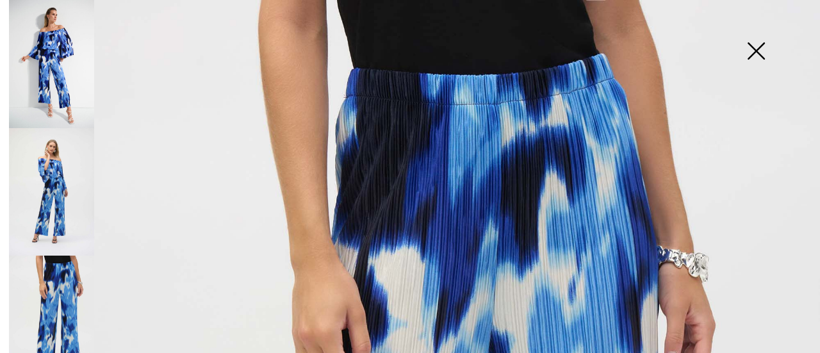
click at [759, 51] on img at bounding box center [756, 52] width 64 height 66
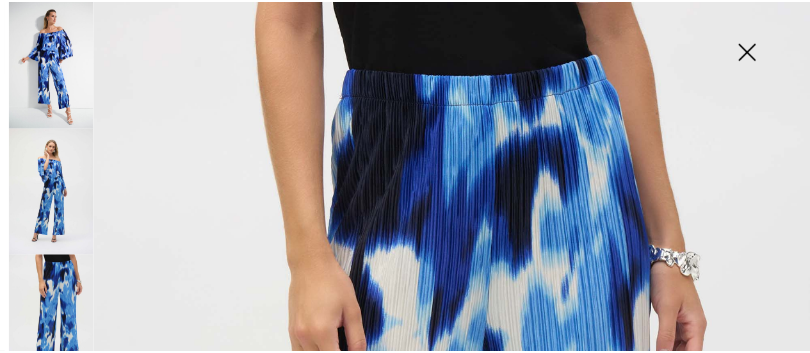
scroll to position [420, 0]
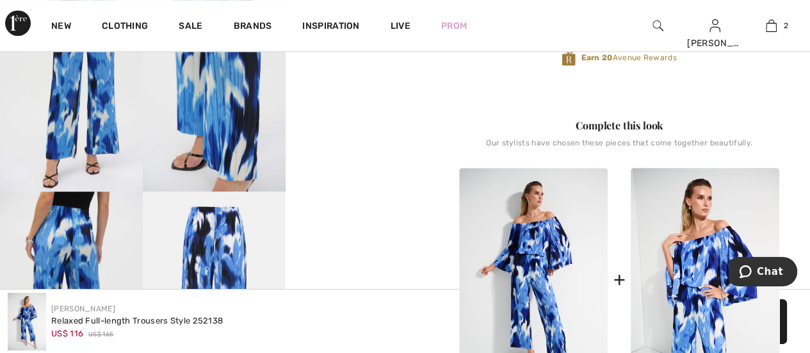
drag, startPoint x: 809, startPoint y: 71, endPoint x: 810, endPoint y: 81, distance: 10.4
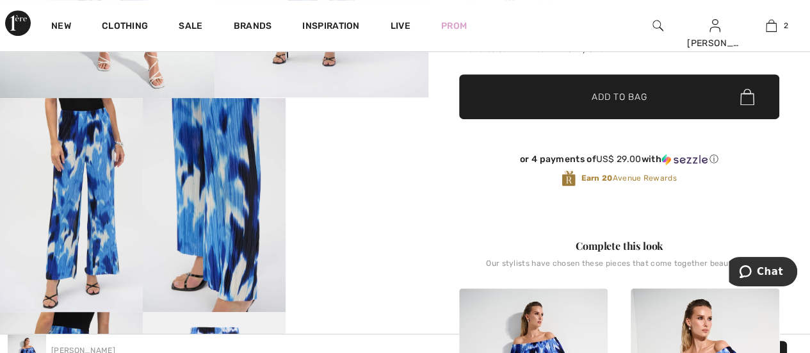
scroll to position [403, 0]
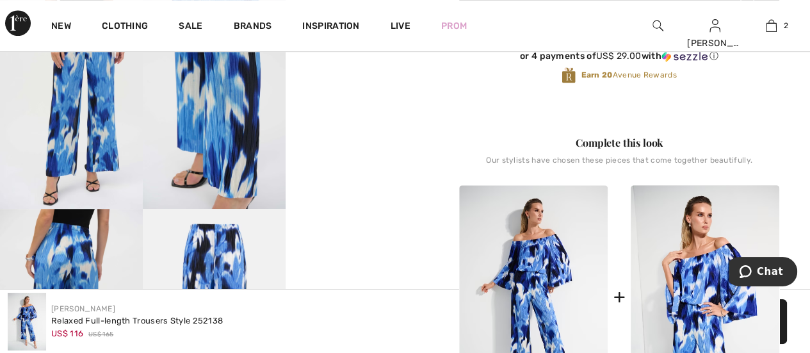
click at [356, 67] on video "Your browser does not support the video tag." at bounding box center [357, 31] width 143 height 72
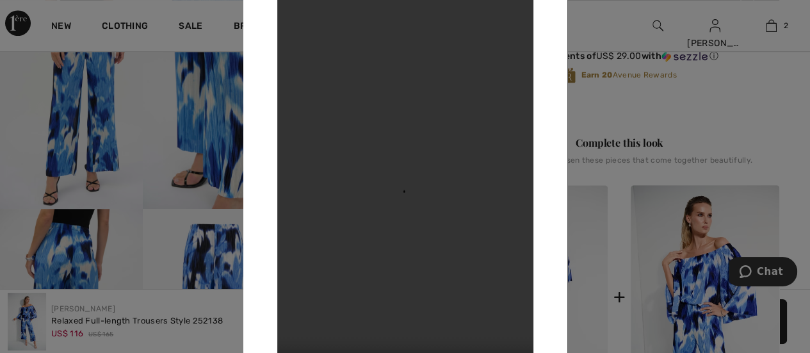
scroll to position [152, 0]
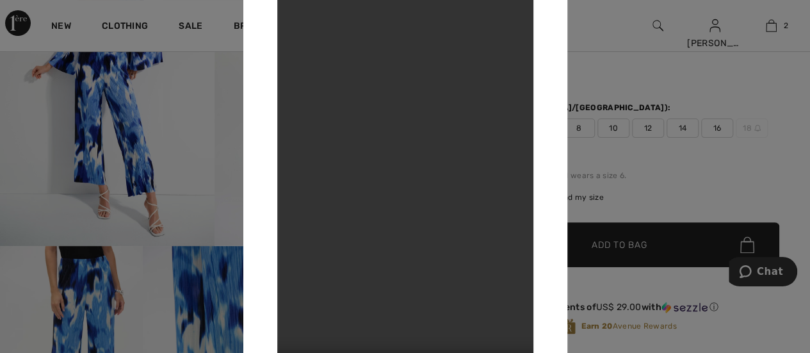
click at [630, 34] on div at bounding box center [405, 176] width 810 height 353
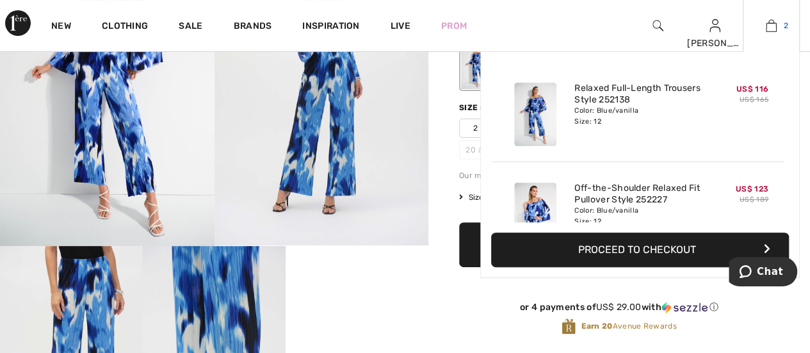
click at [778, 26] on link "2" at bounding box center [772, 25] width 56 height 15
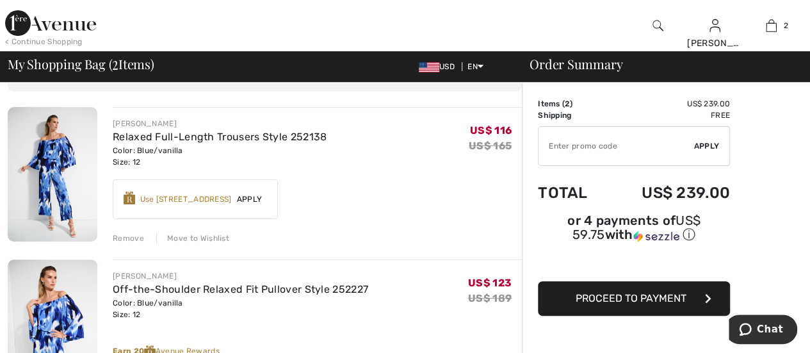
scroll to position [79, 0]
click at [202, 197] on div "Use [STREET_ADDRESS]" at bounding box center [186, 201] width 92 height 12
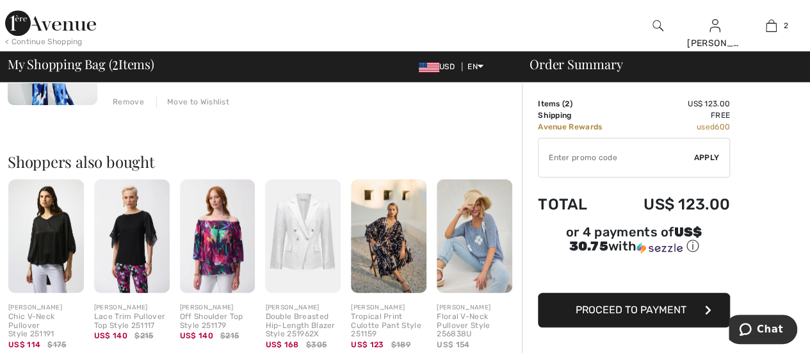
scroll to position [407, 0]
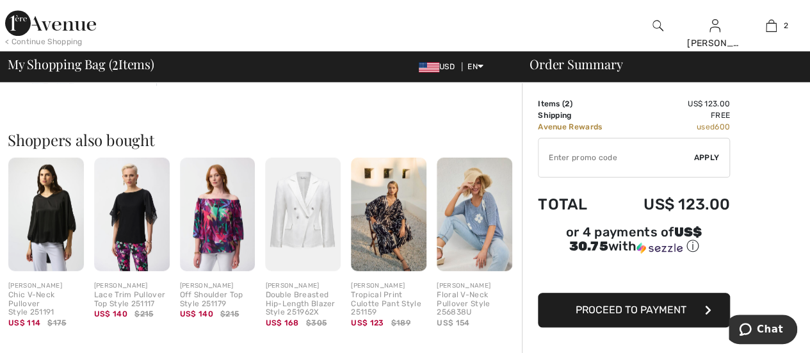
click at [451, 293] on div "Floral V-Neck Pullover Style 256838U" at bounding box center [475, 304] width 76 height 26
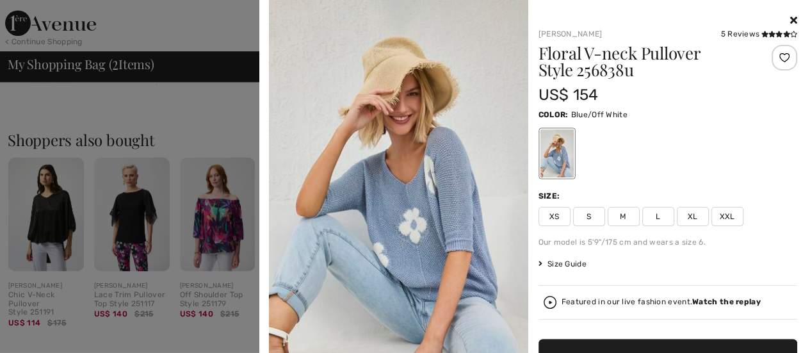
click at [390, 181] on img at bounding box center [398, 210] width 259 height 421
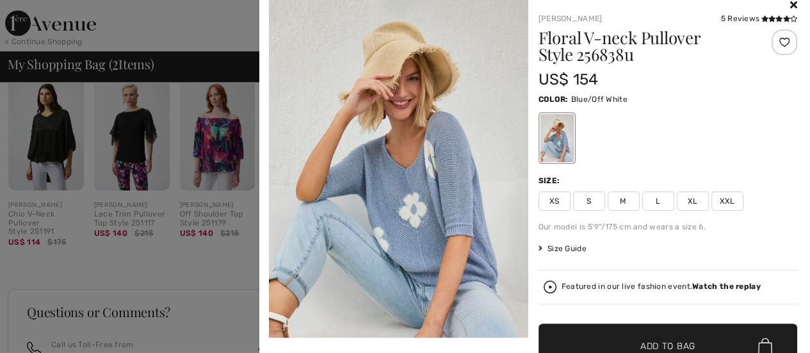
scroll to position [14, 0]
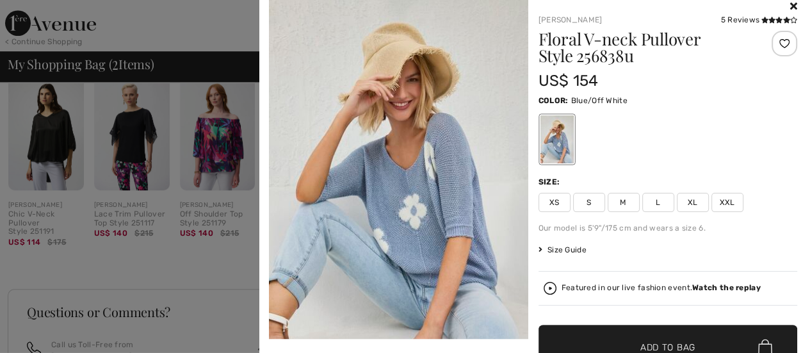
click at [585, 52] on h1 "Floral V-neck Pullover Style 256838u" at bounding box center [647, 47] width 216 height 33
click at [436, 95] on img at bounding box center [398, 196] width 259 height 421
click at [562, 127] on div at bounding box center [556, 139] width 33 height 48
click at [406, 152] on img at bounding box center [398, 196] width 259 height 421
drag, startPoint x: 570, startPoint y: 58, endPoint x: 628, endPoint y: 54, distance: 57.8
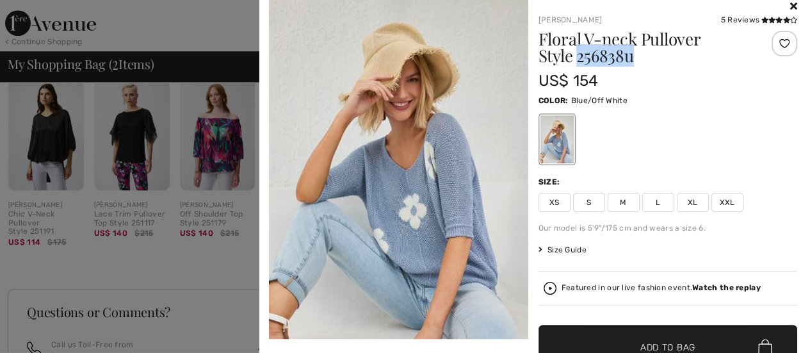
click at [628, 54] on h1 "Floral V-neck Pullover Style 256838u" at bounding box center [647, 47] width 216 height 33
copy h1 "256838u"
click at [203, 41] on div at bounding box center [405, 176] width 810 height 353
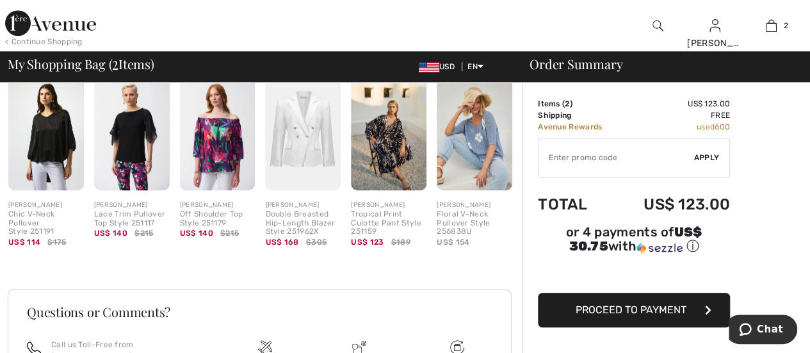
click at [653, 22] on img at bounding box center [658, 25] width 11 height 15
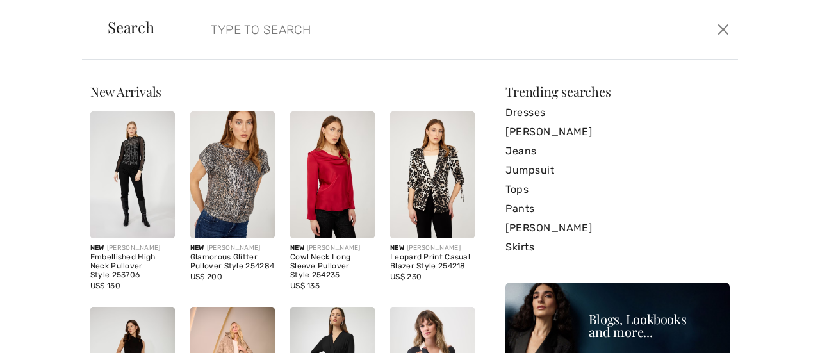
click at [210, 31] on input "search" at bounding box center [393, 29] width 385 height 38
paste input "256838u"
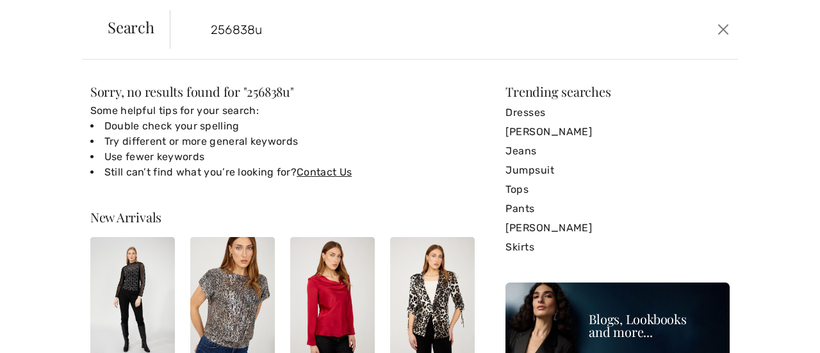
type input "256838u"
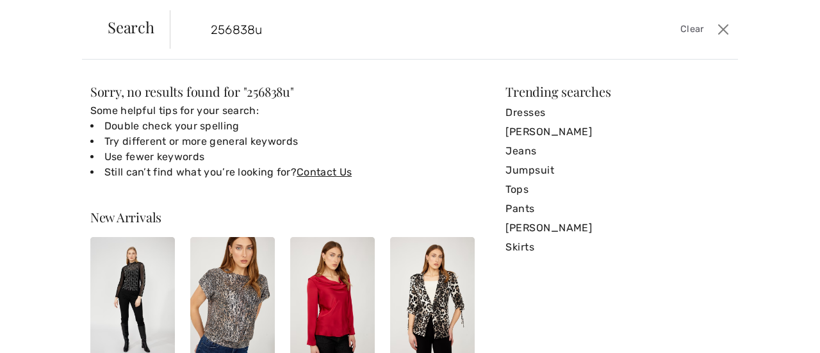
click at [264, 36] on input "256838u" at bounding box center [393, 29] width 385 height 38
drag, startPoint x: 270, startPoint y: 34, endPoint x: 196, endPoint y: 30, distance: 74.4
click at [196, 30] on form "256838u Clear" at bounding box center [442, 29] width 545 height 38
click at [292, 30] on input "256838u" at bounding box center [393, 29] width 385 height 38
click at [730, 29] on button "Close" at bounding box center [723, 29] width 19 height 21
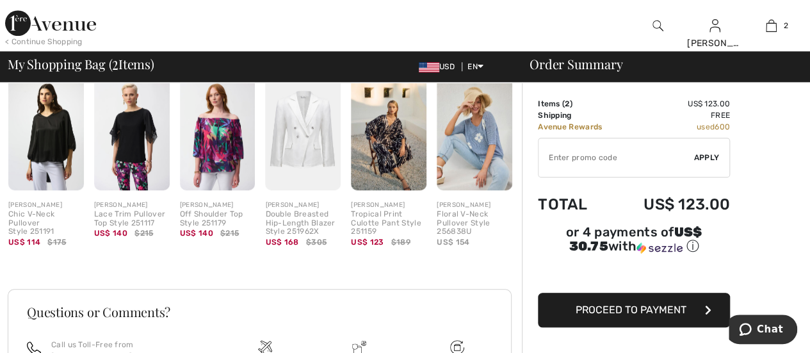
click at [453, 229] on div "Floral V-Neck Pullover Style 256838U" at bounding box center [475, 223] width 76 height 26
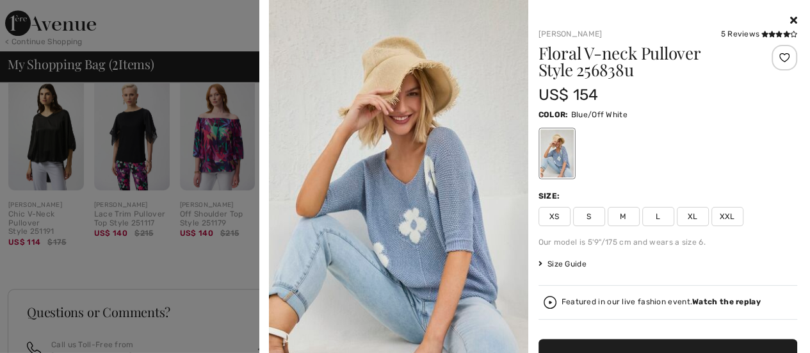
click at [447, 189] on img at bounding box center [398, 210] width 259 height 421
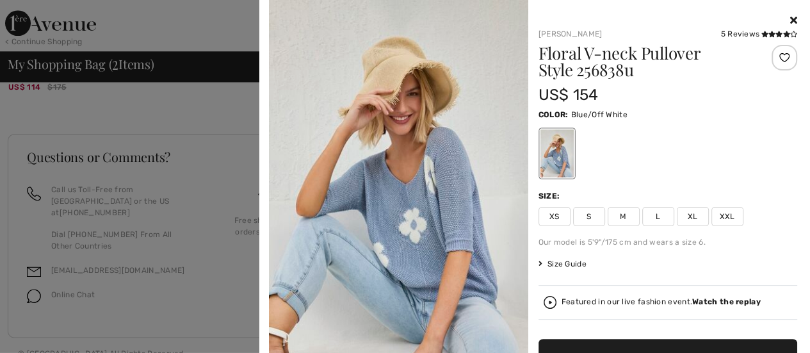
scroll to position [647, 0]
click at [652, 215] on span "L" at bounding box center [659, 216] width 32 height 19
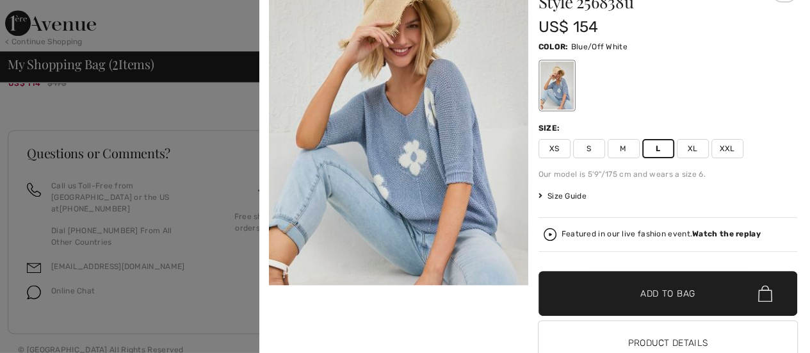
scroll to position [82, 0]
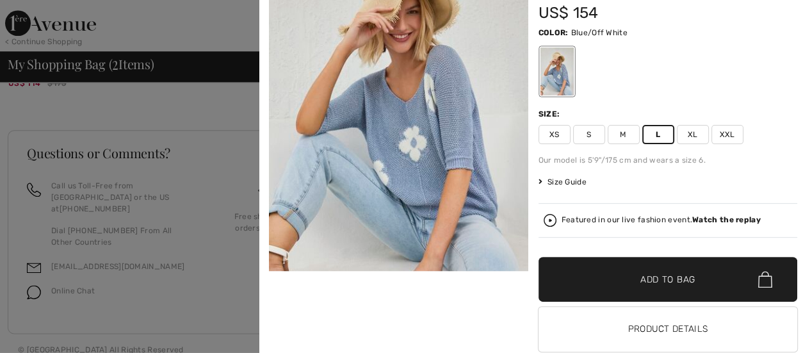
click at [674, 284] on span "Add to Bag" at bounding box center [668, 279] width 55 height 13
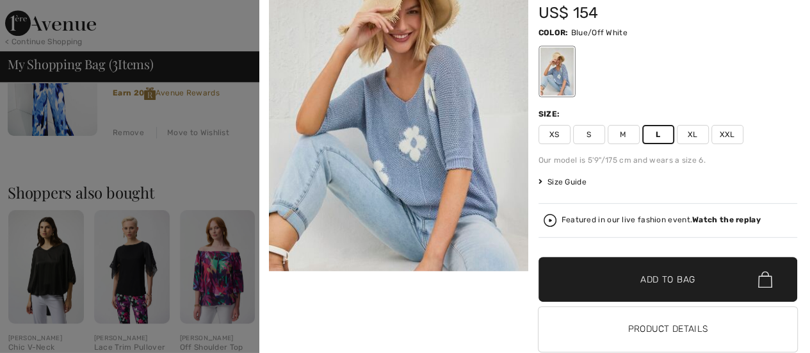
scroll to position [268, 0]
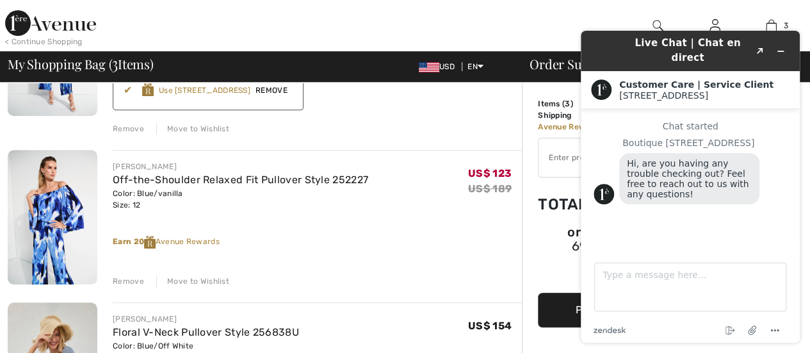
click at [431, 10] on div at bounding box center [304, 25] width 406 height 51
click at [781, 51] on icon "Minimize widget" at bounding box center [781, 51] width 6 height 0
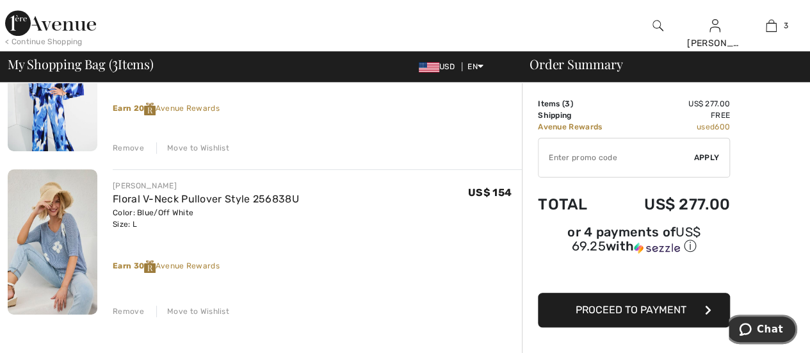
scroll to position [341, 0]
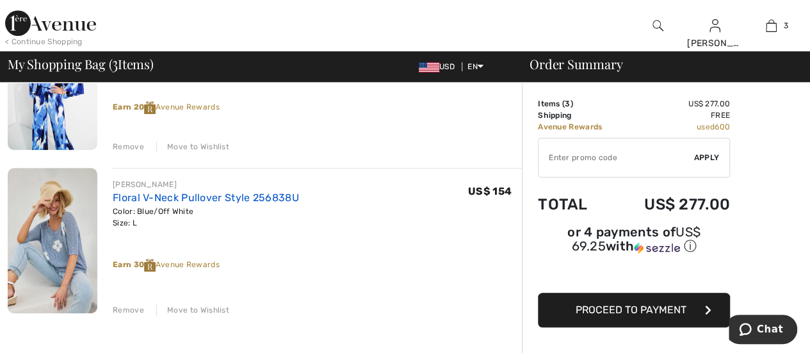
click at [147, 197] on link "Floral V-Neck Pullover Style 256838U" at bounding box center [206, 198] width 186 height 12
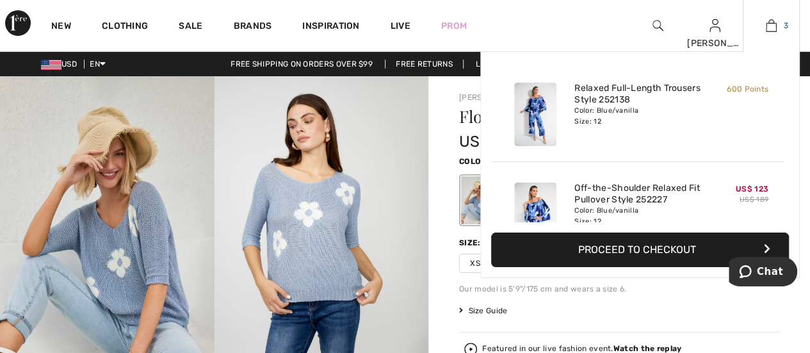
click at [779, 24] on link "3" at bounding box center [772, 25] width 56 height 15
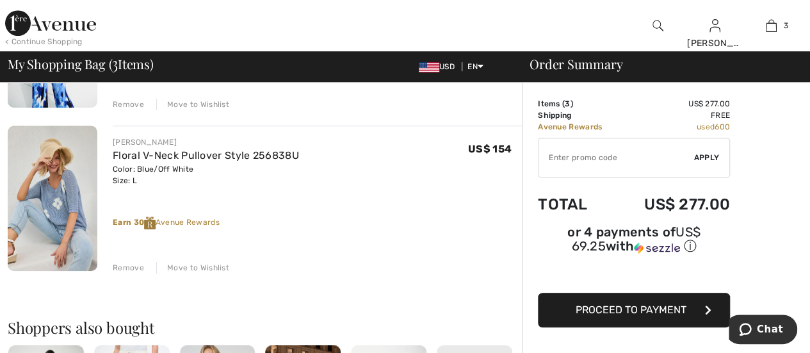
scroll to position [430, 0]
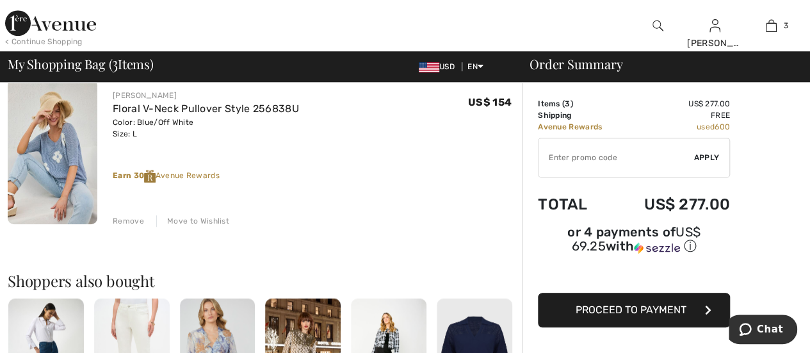
click at [122, 220] on div "Remove" at bounding box center [128, 221] width 31 height 12
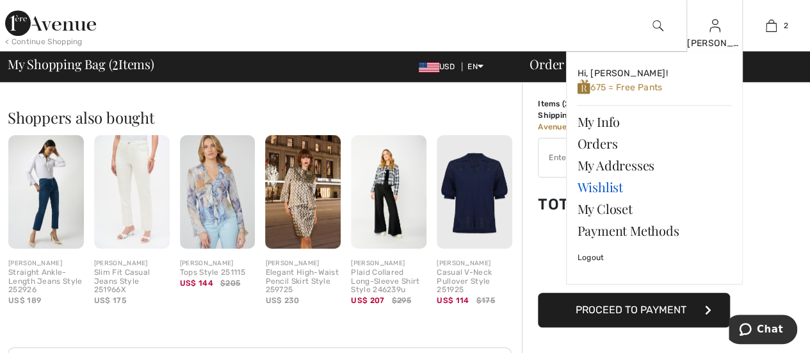
click at [601, 187] on link "Wishlist" at bounding box center [654, 187] width 155 height 22
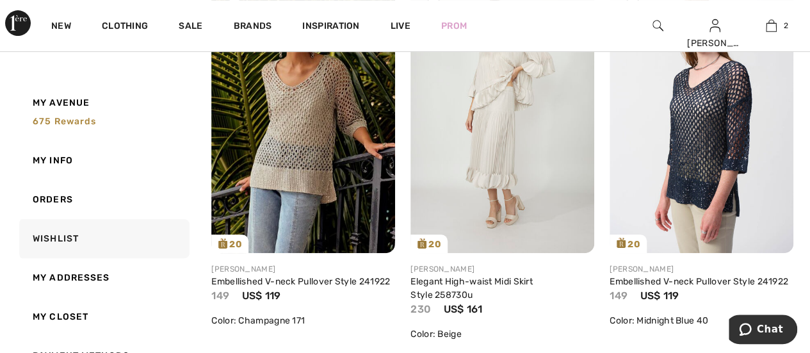
scroll to position [261, 0]
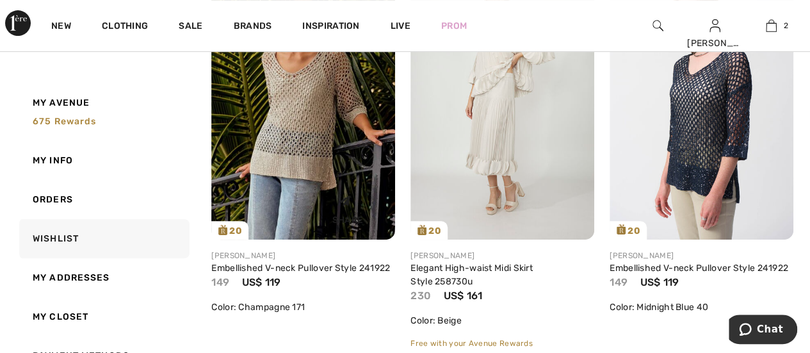
click at [268, 196] on div "Share" at bounding box center [303, 207] width 165 height 45
click at [258, 267] on link "Embellished V-neck Pullover Style 241922" at bounding box center [300, 268] width 179 height 11
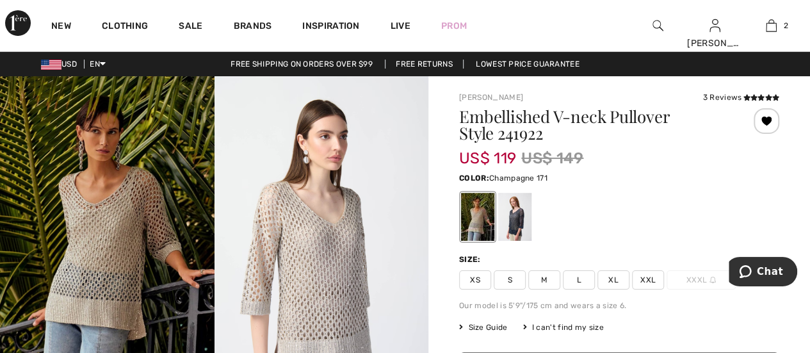
scroll to position [137, 0]
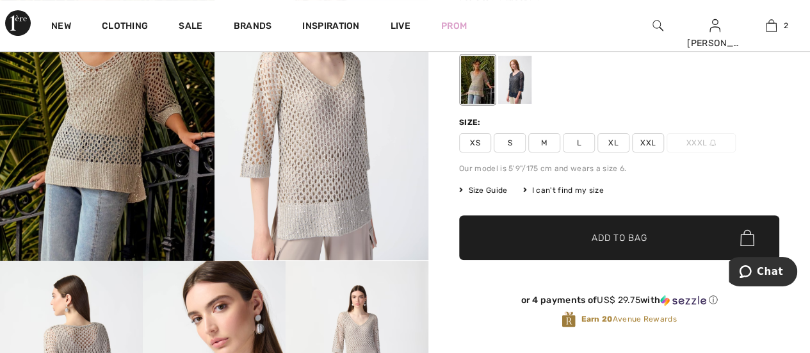
click at [579, 139] on span "L" at bounding box center [579, 142] width 32 height 19
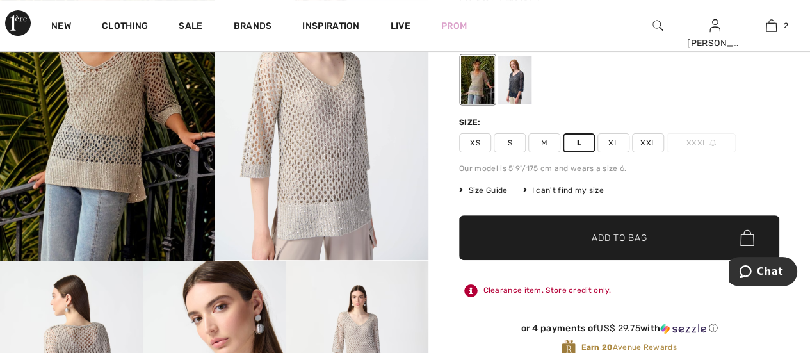
click at [598, 229] on span "✔ Added to Bag Add to Bag" at bounding box center [619, 237] width 320 height 45
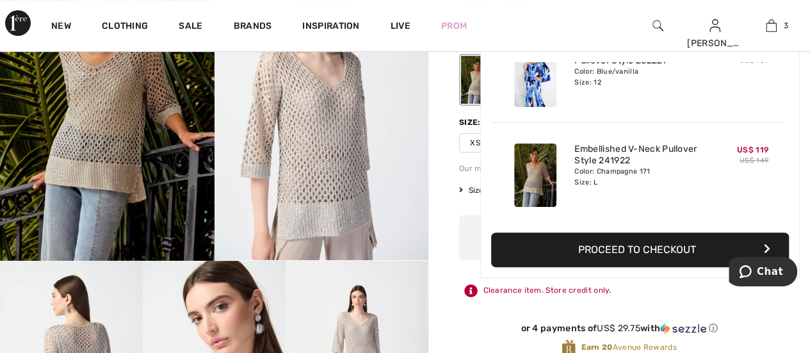
scroll to position [0, 0]
drag, startPoint x: 784, startPoint y: 28, endPoint x: 792, endPoint y: 29, distance: 8.4
click at [784, 28] on span "3" at bounding box center [786, 26] width 4 height 12
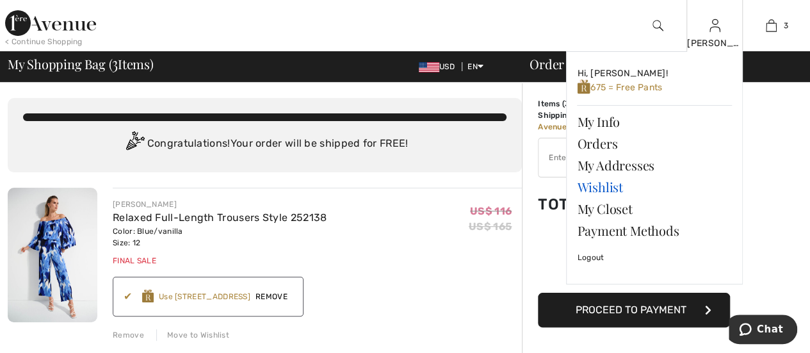
click at [614, 185] on link "Wishlist" at bounding box center [654, 187] width 155 height 22
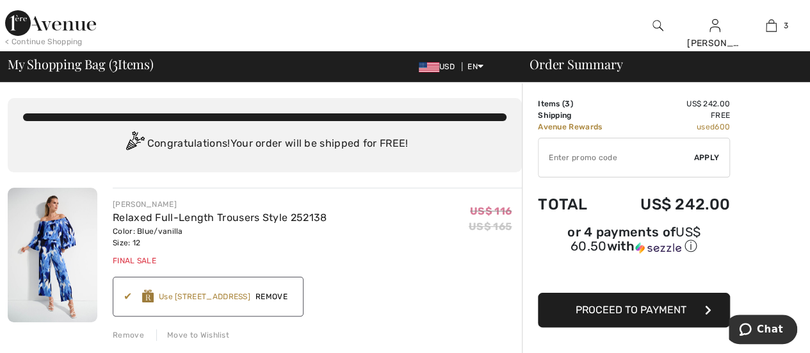
scroll to position [92, 0]
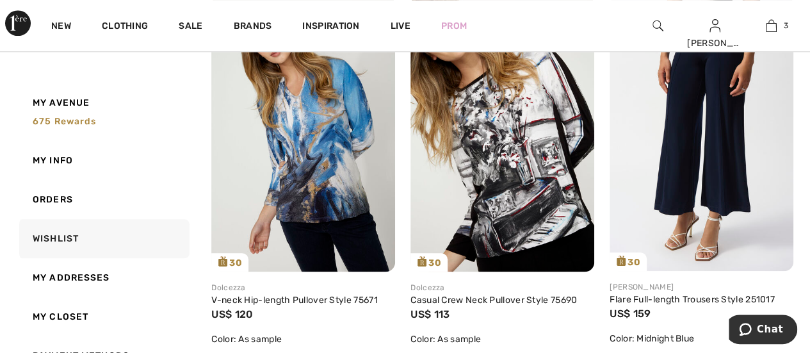
scroll to position [668, 0]
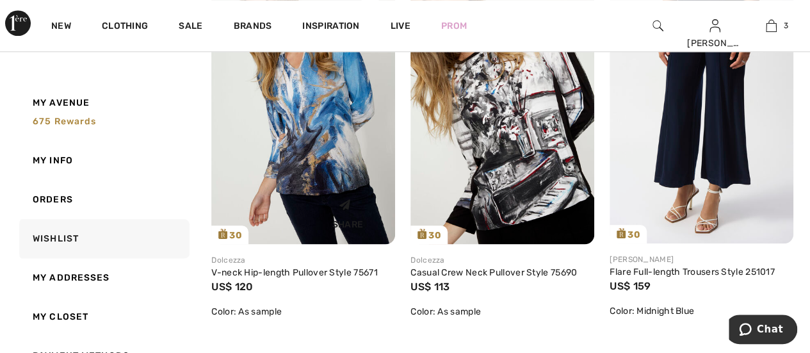
click at [297, 189] on div "Share" at bounding box center [303, 211] width 165 height 45
click at [281, 270] on link "V-neck Hip-length Pullover Style 75671" at bounding box center [294, 272] width 166 height 11
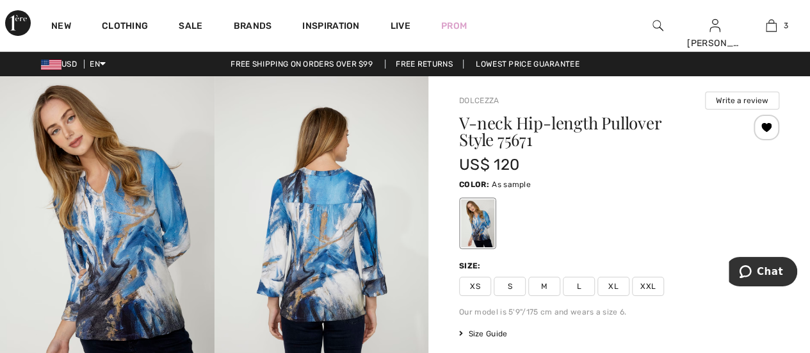
scroll to position [42, 0]
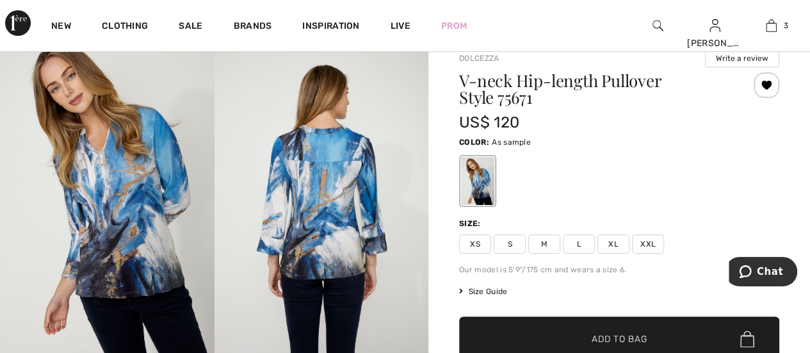
click at [610, 243] on span "XL" at bounding box center [614, 243] width 32 height 19
click at [623, 335] on span "Add to Bag" at bounding box center [619, 339] width 55 height 13
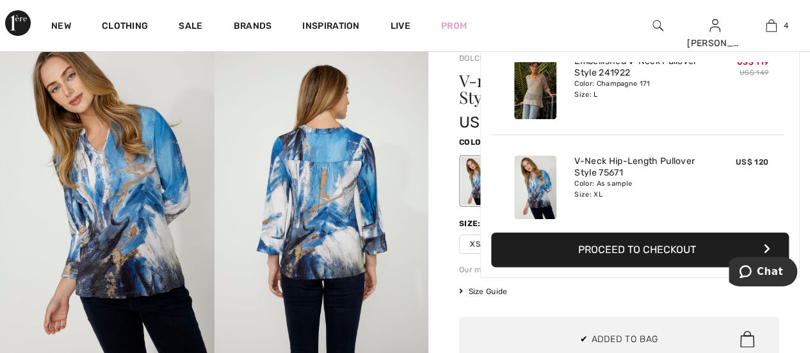
scroll to position [0, 0]
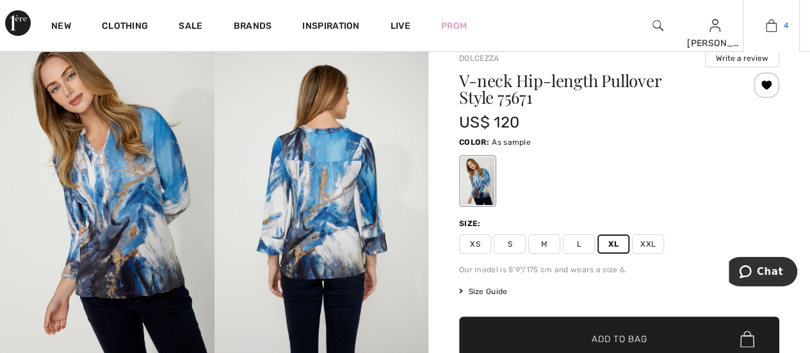
click at [777, 26] on img at bounding box center [771, 25] width 11 height 15
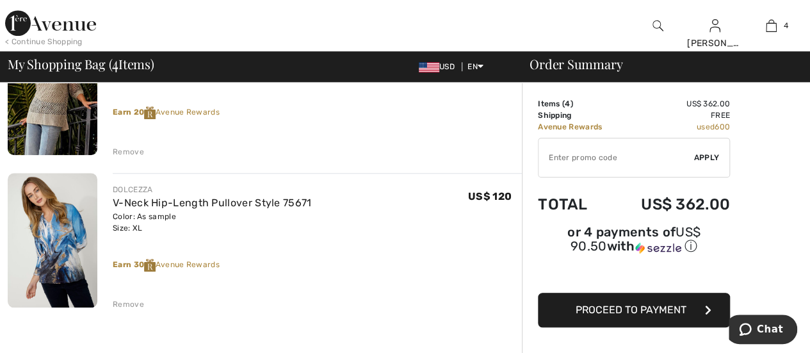
scroll to position [492, 0]
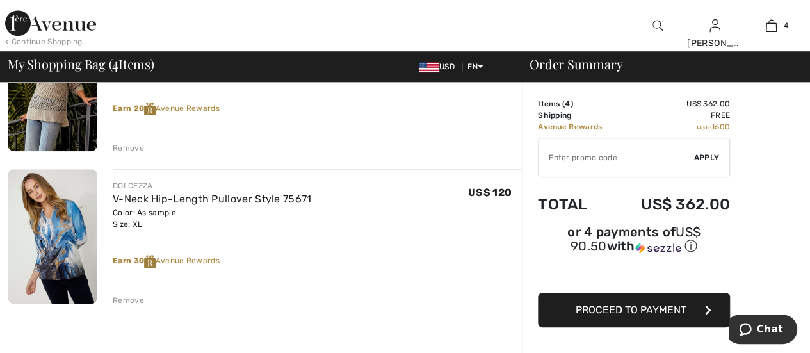
click at [127, 297] on div "Remove" at bounding box center [128, 301] width 31 height 12
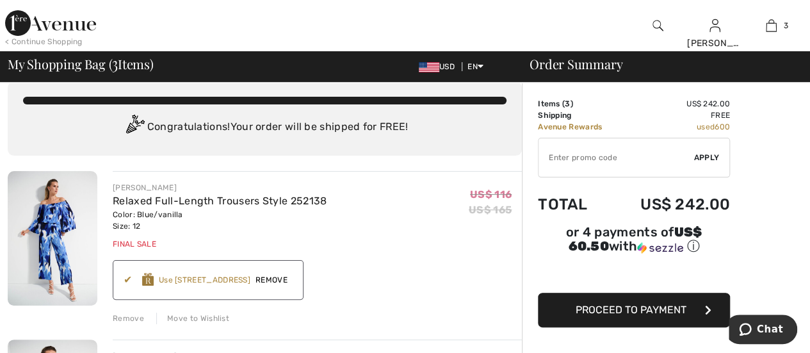
scroll to position [0, 0]
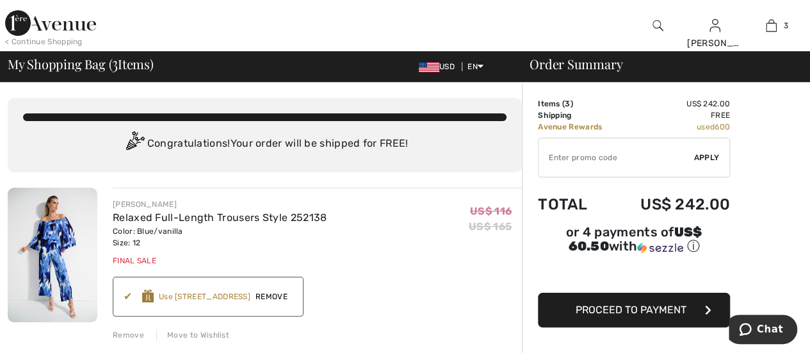
click at [636, 304] on span "Proceed to Payment" at bounding box center [631, 310] width 111 height 12
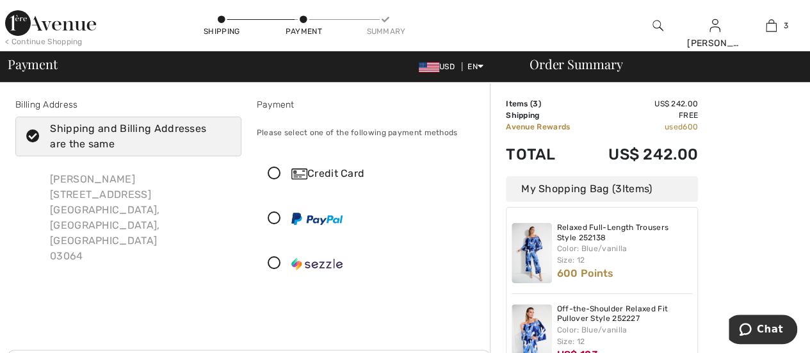
click at [331, 171] on div "Credit Card" at bounding box center [383, 173] width 182 height 15
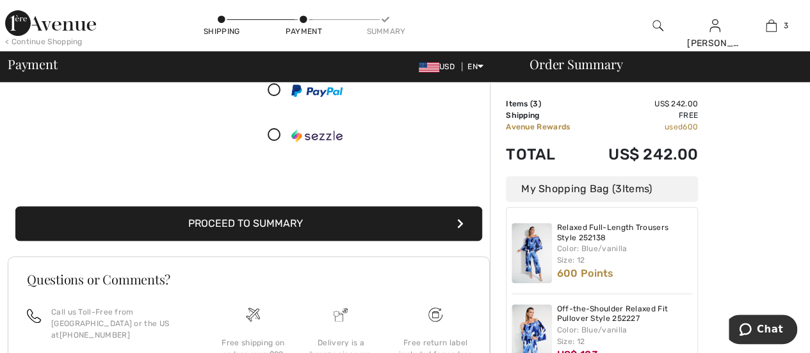
scroll to position [286, 0]
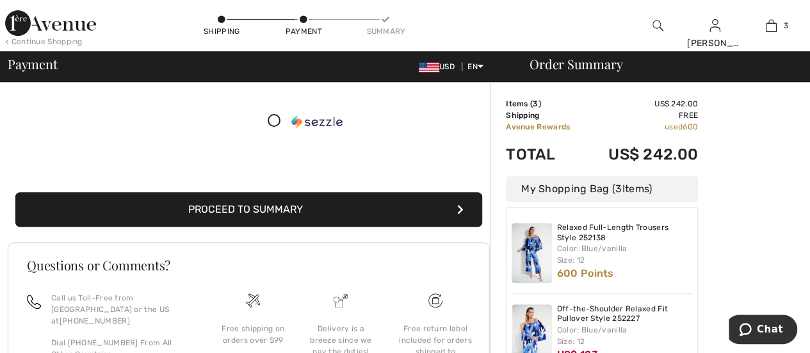
drag, startPoint x: 292, startPoint y: 203, endPoint x: 377, endPoint y: 203, distance: 85.2
click at [292, 203] on button "Proceed to Summary" at bounding box center [248, 209] width 467 height 35
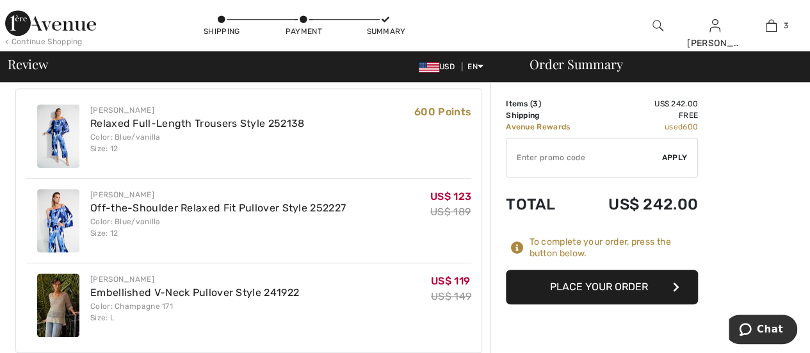
scroll to position [401, 0]
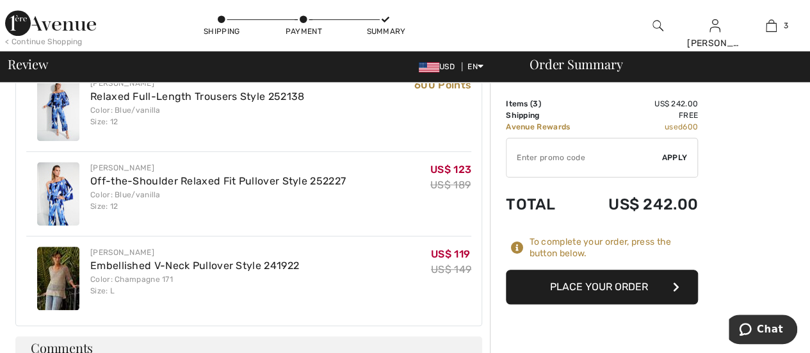
click at [604, 284] on button "Place Your Order" at bounding box center [602, 287] width 192 height 35
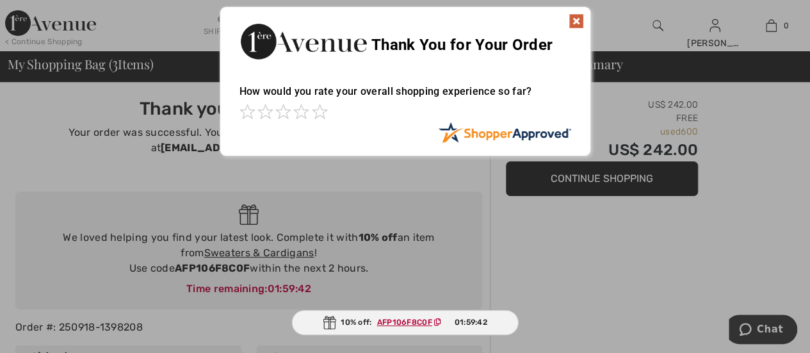
click at [574, 21] on img at bounding box center [576, 20] width 15 height 15
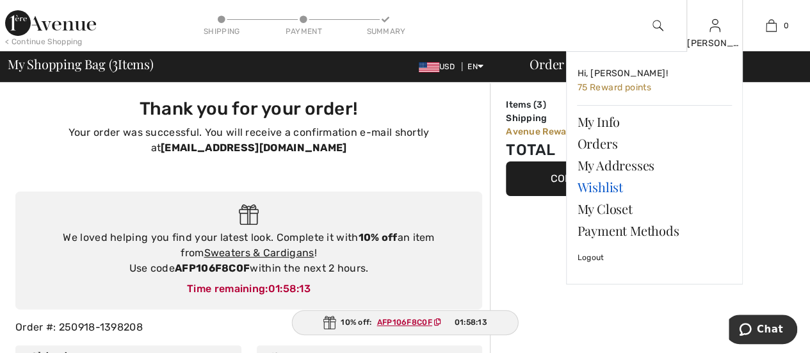
click at [597, 185] on link "Wishlist" at bounding box center [654, 187] width 155 height 22
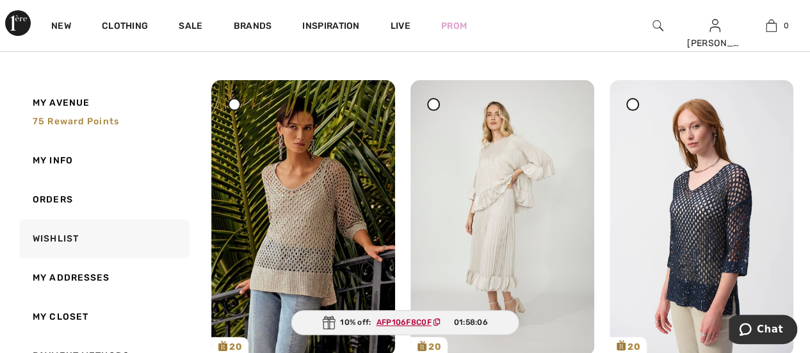
scroll to position [99, 0]
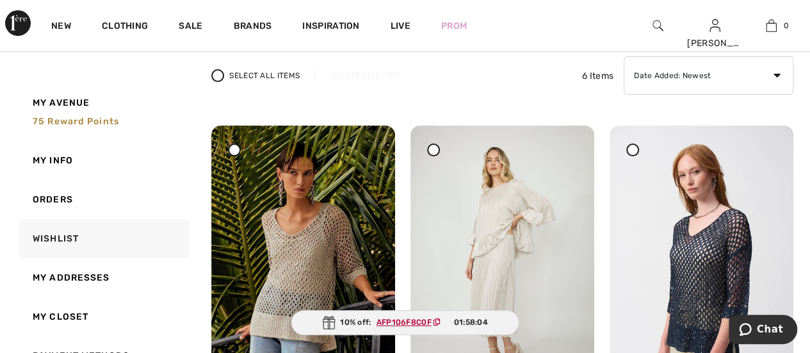
click at [229, 145] on div at bounding box center [234, 150] width 13 height 13
click at [364, 74] on div "Delete Selected" at bounding box center [365, 76] width 101 height 12
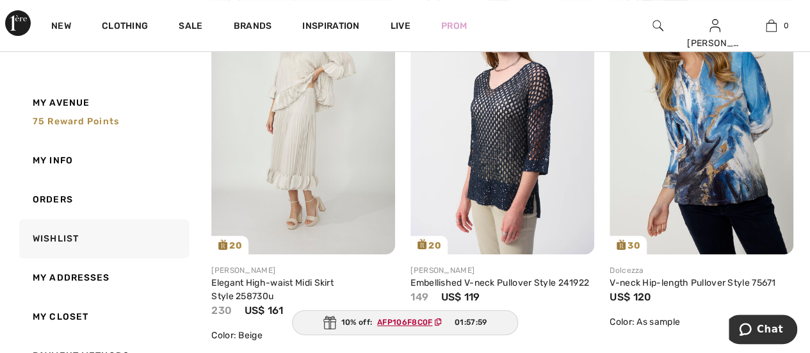
scroll to position [295, 0]
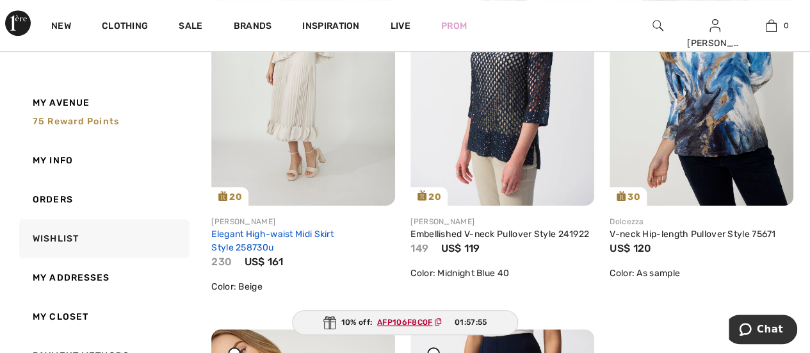
click at [255, 235] on link "Elegant High-waist Midi Skirt Style 258730u" at bounding box center [272, 241] width 122 height 24
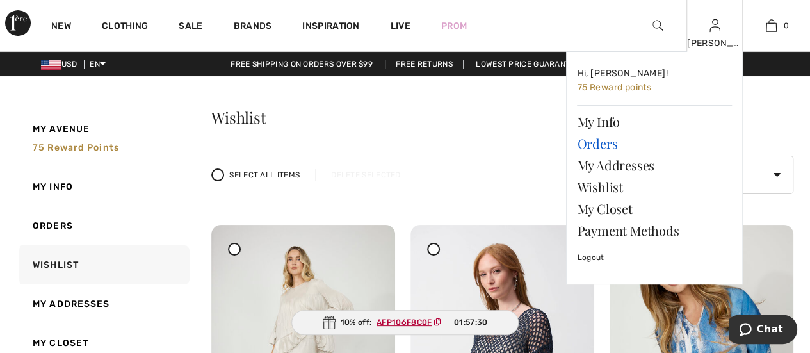
click at [595, 145] on link "Orders" at bounding box center [654, 144] width 155 height 22
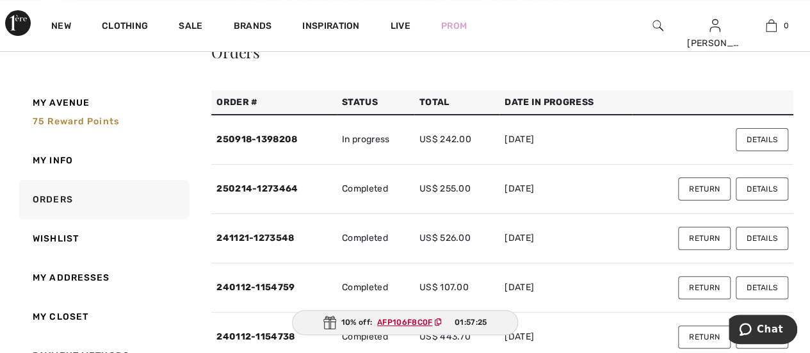
scroll to position [69, 0]
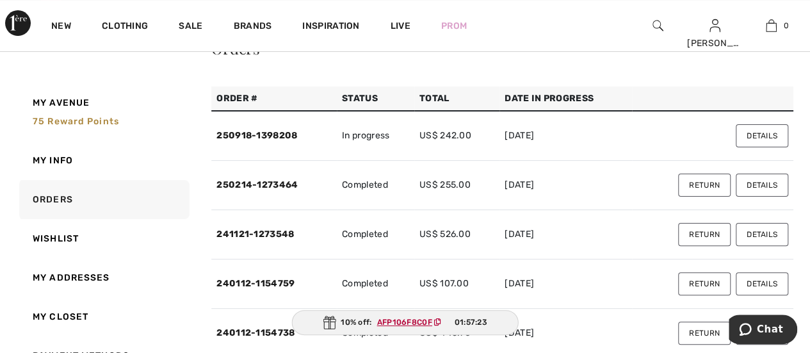
click at [755, 136] on button "Details" at bounding box center [762, 135] width 53 height 23
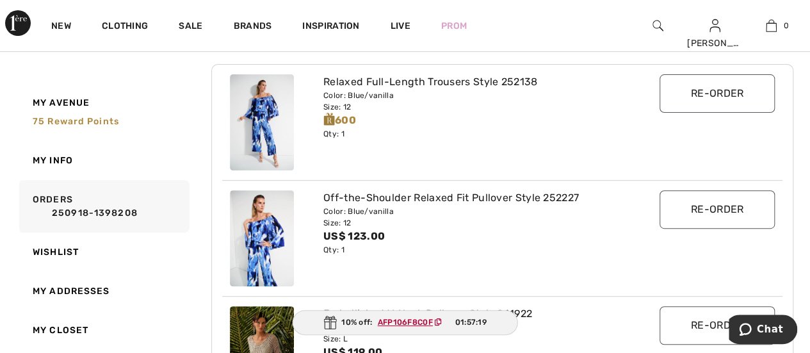
scroll to position [0, 0]
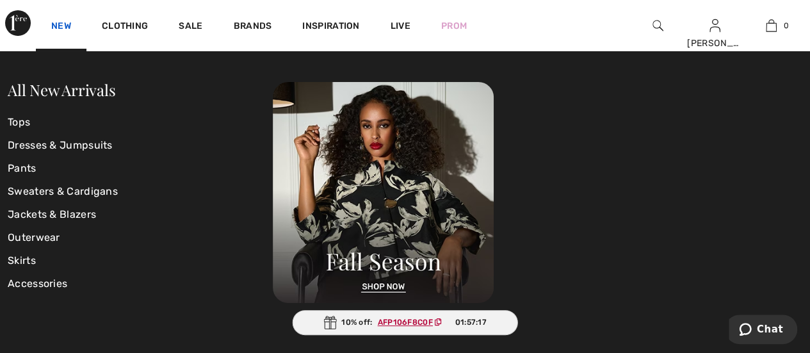
click at [64, 25] on link "New" at bounding box center [61, 27] width 20 height 13
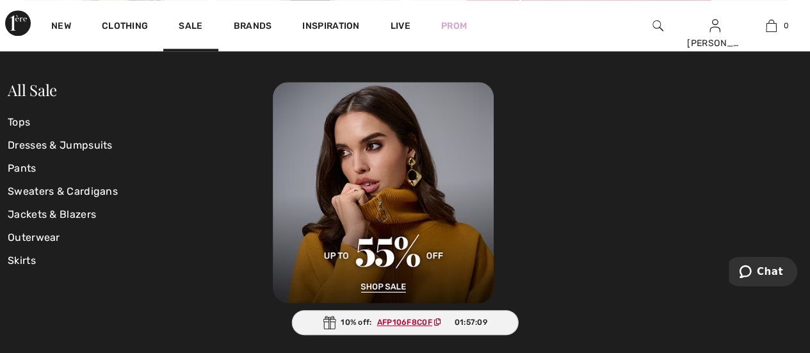
scroll to position [325, 0]
